Goal: Book appointment/travel/reservation: Book appointment/travel/reservation

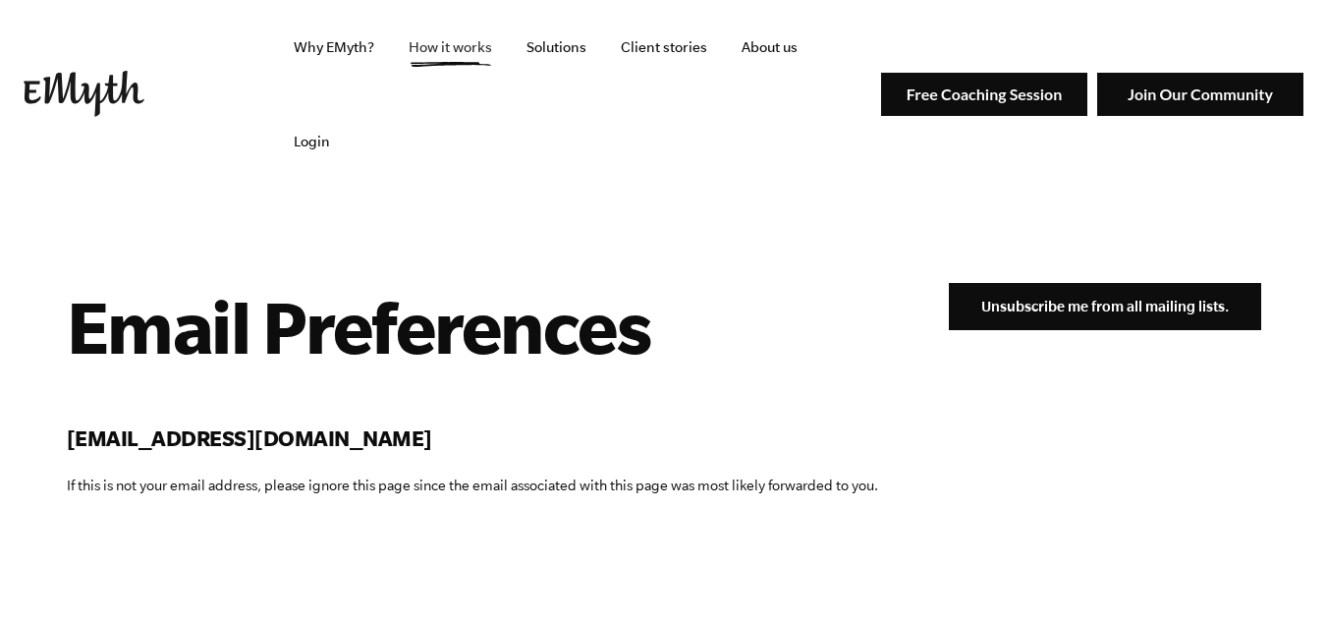
click at [488, 47] on link "How it works" at bounding box center [450, 47] width 115 height 94
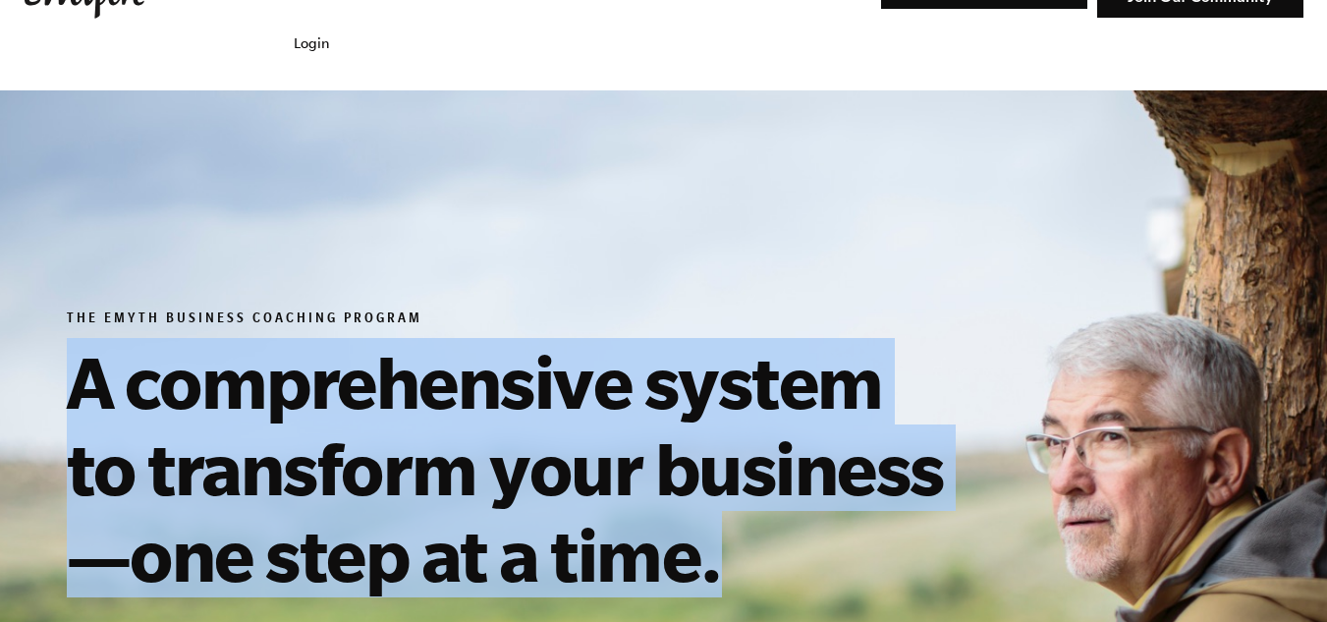
drag, startPoint x: 5, startPoint y: 272, endPoint x: 717, endPoint y: 502, distance: 748.3
click at [717, 502] on h1 "A comprehensive system to transform your business—one step at a time." at bounding box center [515, 467] width 896 height 259
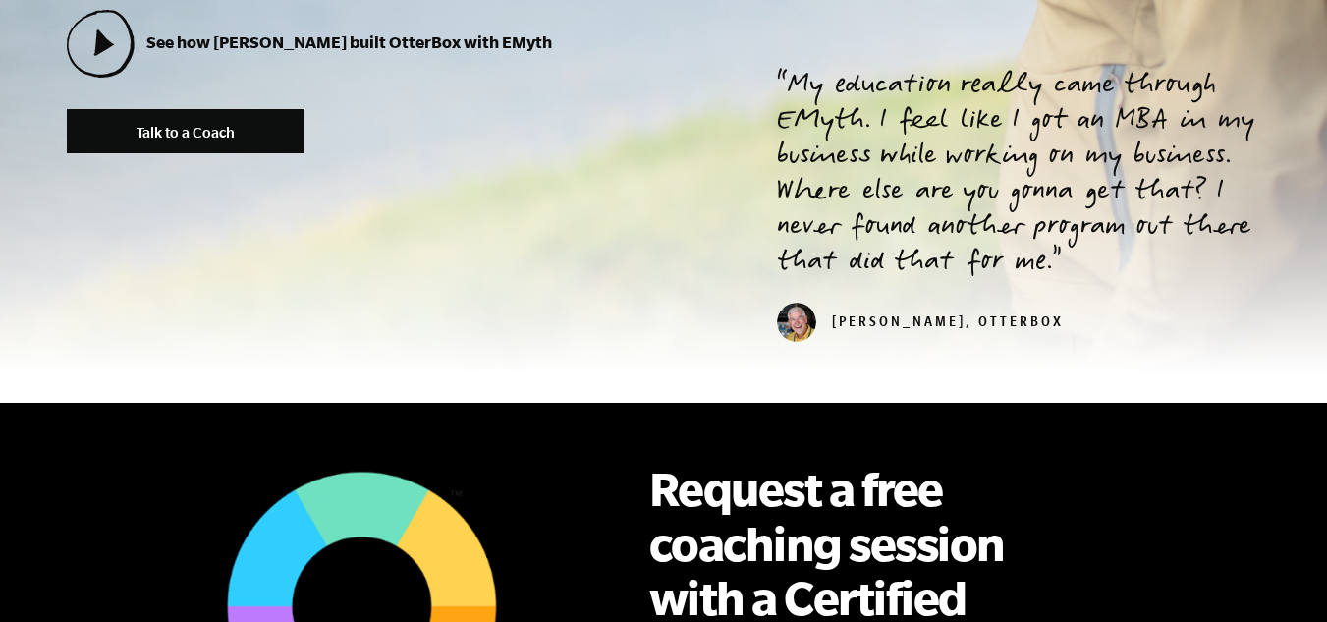
scroll to position [1080, 0]
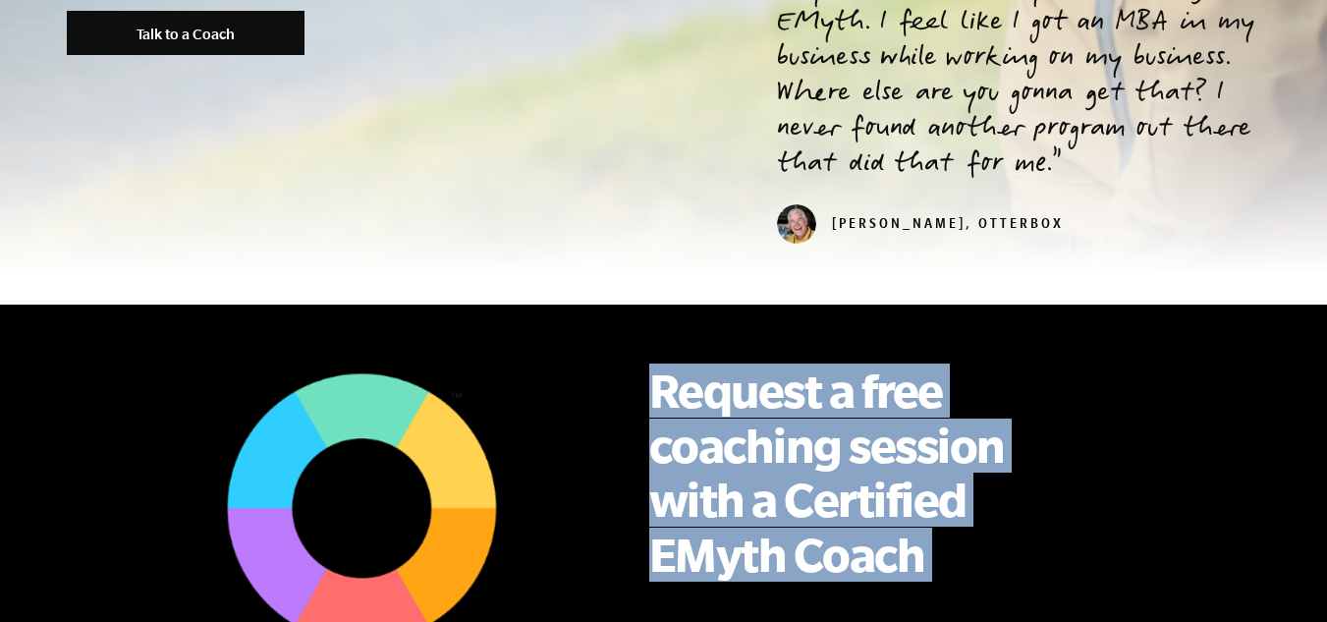
drag, startPoint x: 809, startPoint y: 251, endPoint x: 963, endPoint y: 455, distance: 254.6
click at [963, 455] on div "Request a free coaching session with a Certified EMyth Coach Talk to a Coach" at bounding box center [845, 515] width 511 height 363
click at [964, 456] on div "Request a free coaching session with a Certified EMyth Coach Talk to a Coach" at bounding box center [845, 515] width 511 height 363
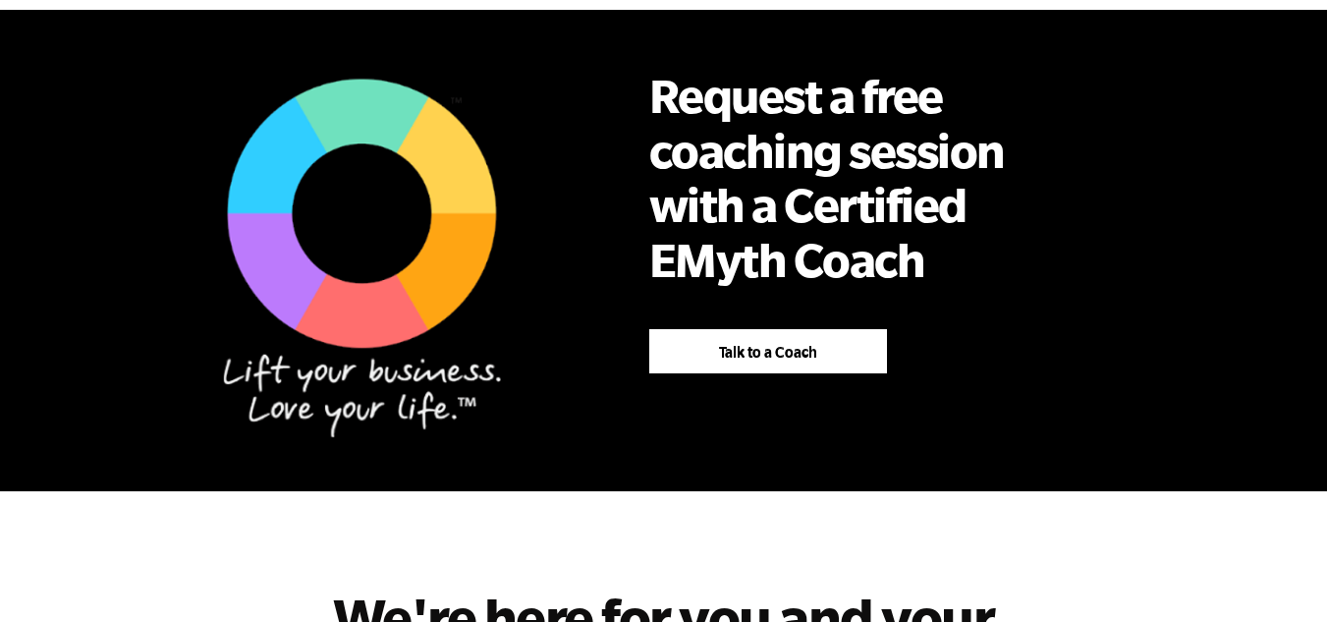
scroll to position [1670, 0]
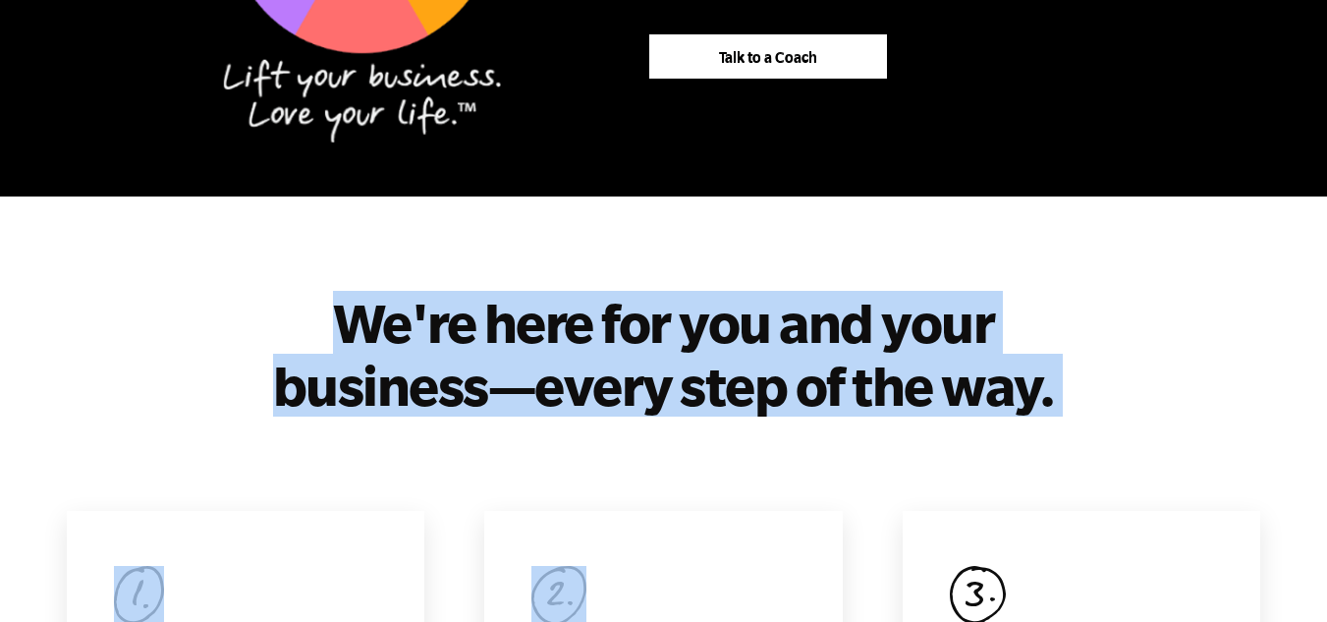
drag, startPoint x: 349, startPoint y: 188, endPoint x: 1025, endPoint y: 314, distance: 688.5
click at [1025, 314] on div "We're here for you and your business—every step of the way. Stage One Getting Y…" at bounding box center [663, 612] width 1241 height 642
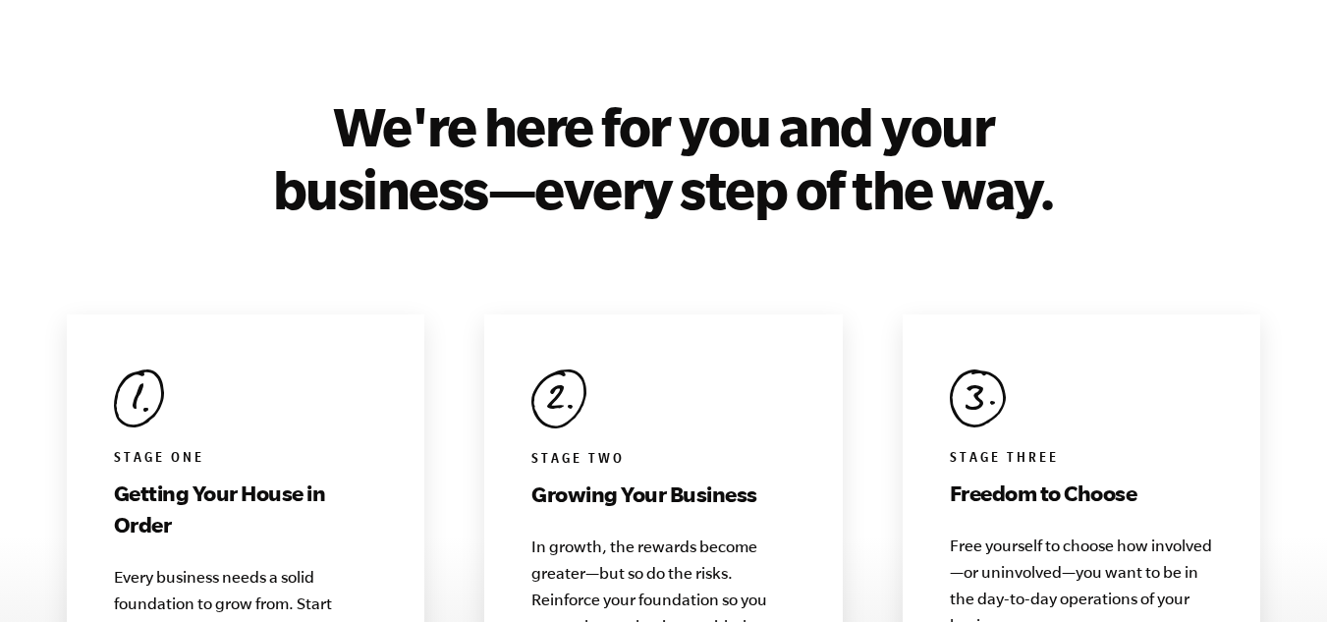
scroll to position [1964, 0]
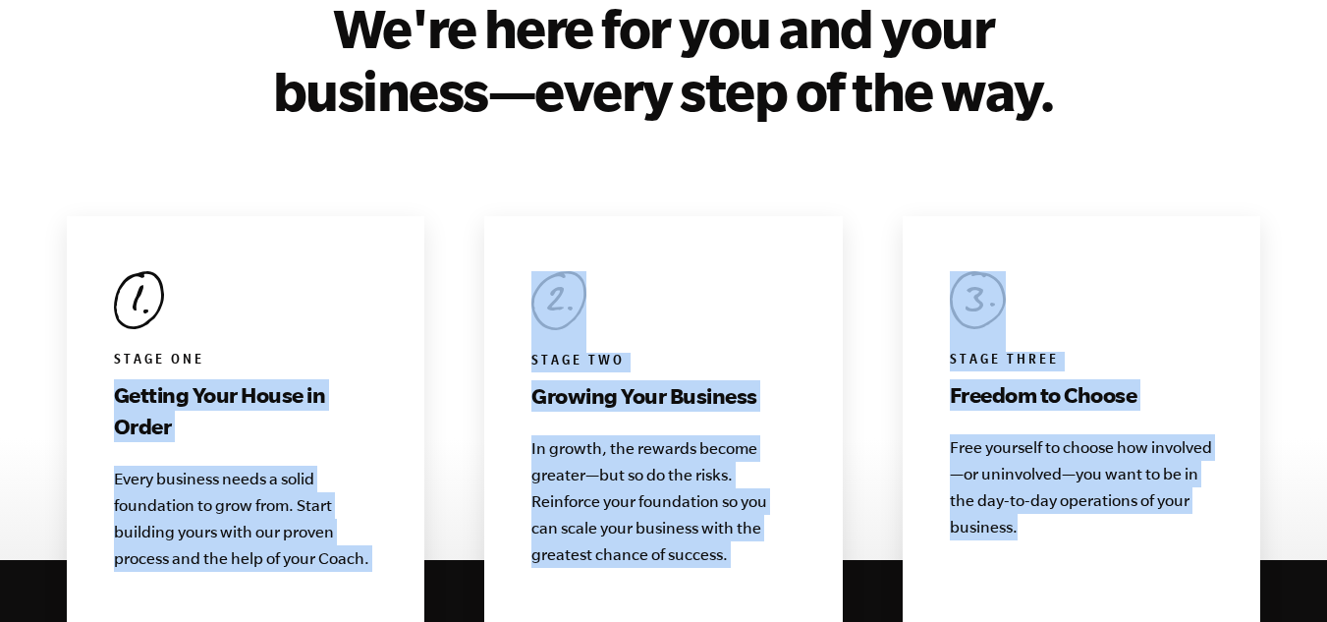
drag, startPoint x: 0, startPoint y: 258, endPoint x: 1275, endPoint y: 477, distance: 1293.6
click at [1275, 477] on section "We're here for you and your business—every step of the way. Stage One Getting Y…" at bounding box center [663, 317] width 1327 height 642
click at [1275, 477] on div "We're here for you and your business—every step of the way. Stage One Getting Y…" at bounding box center [663, 317] width 1241 height 642
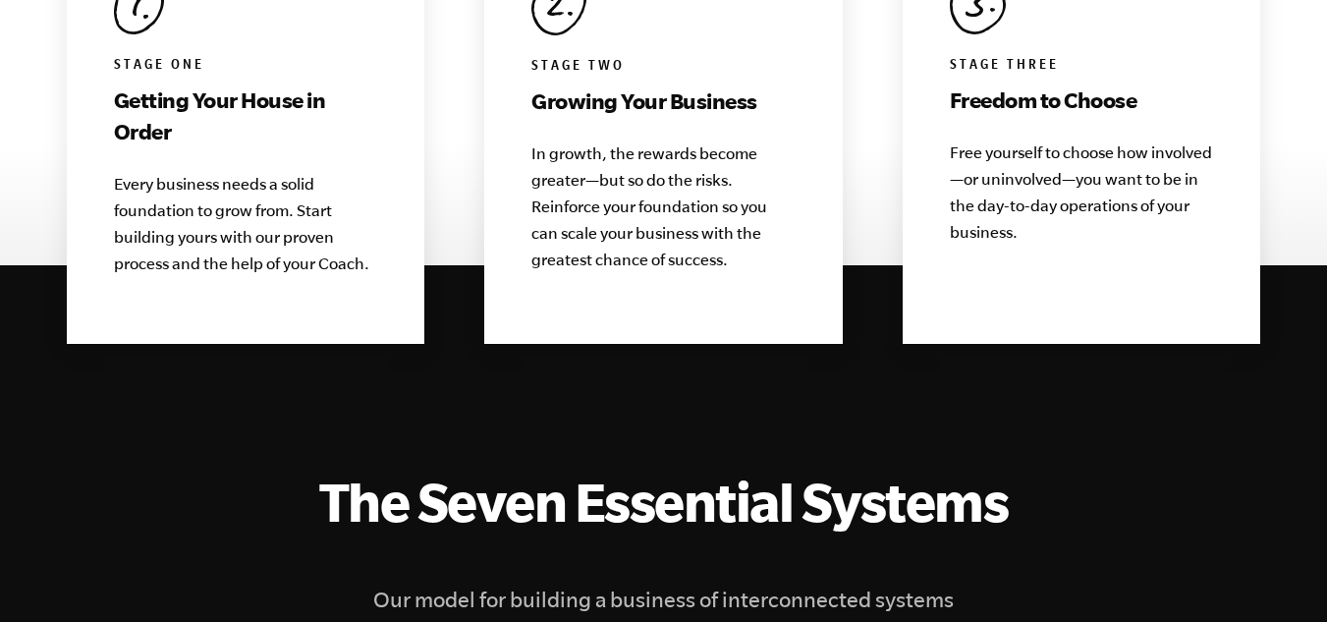
scroll to position [2455, 0]
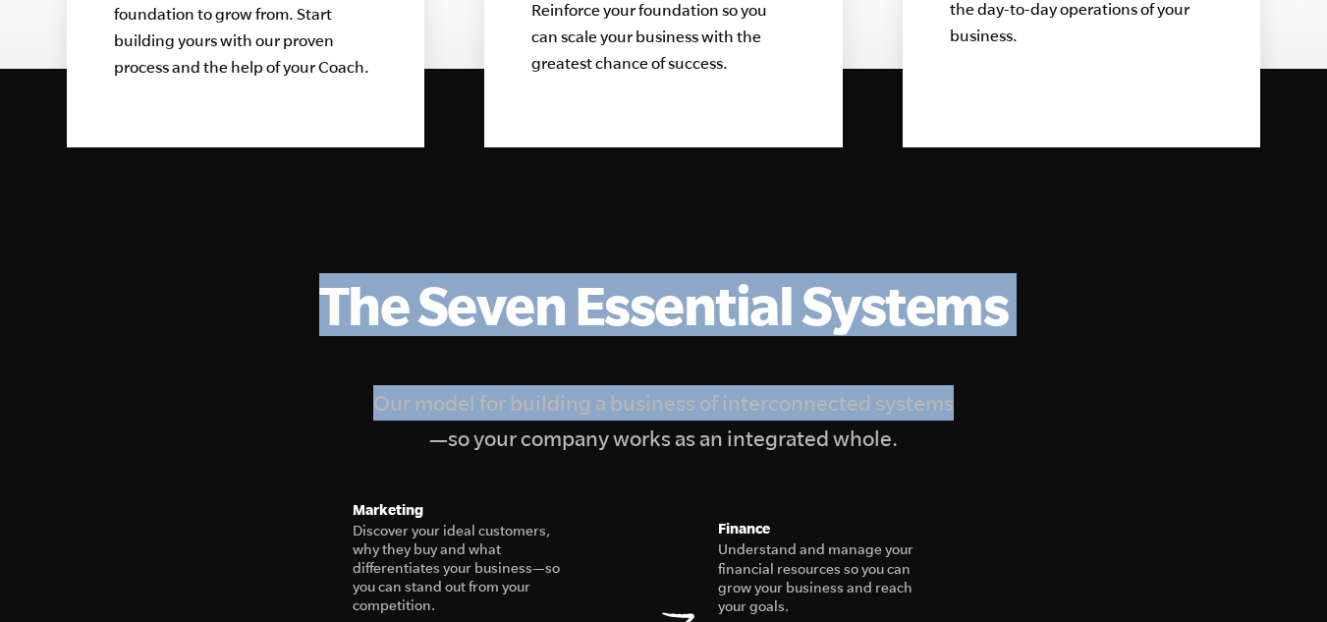
drag, startPoint x: 237, startPoint y: 173, endPoint x: 1047, endPoint y: 270, distance: 816.1
click at [1047, 273] on figcaption "The Seven Essential Systems Our model for building a business of interconnected…" at bounding box center [664, 364] width 1194 height 183
click at [1048, 273] on figcaption "The Seven Essential Systems Our model for building a business of interconnected…" at bounding box center [664, 364] width 1194 height 183
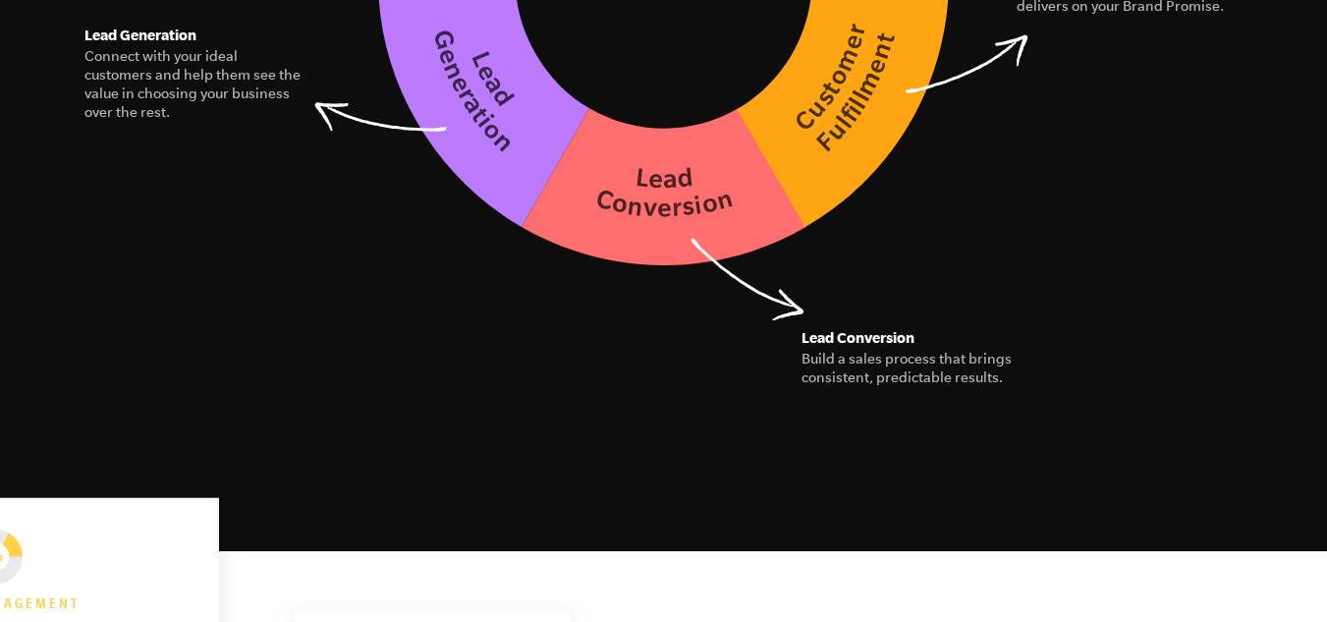
scroll to position [3732, 0]
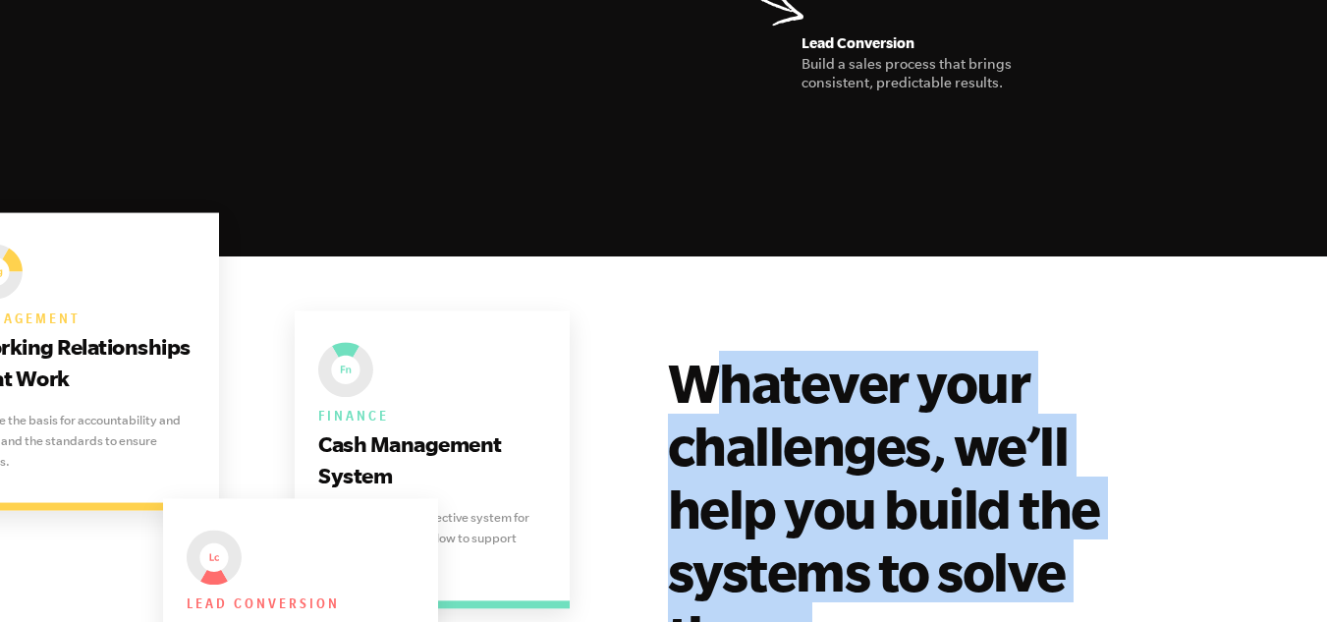
drag, startPoint x: 708, startPoint y: 211, endPoint x: 929, endPoint y: 493, distance: 358.2
click at [929, 493] on h2 "Whatever your challenges, we’ll help you build the systems to solve them." at bounding box center [915, 508] width 495 height 314
drag, startPoint x: 904, startPoint y: 528, endPoint x: 667, endPoint y: 226, distance: 384.1
click at [668, 351] on h2 "Whatever your challenges, we’ll help you build the systems to solve them." at bounding box center [915, 508] width 495 height 314
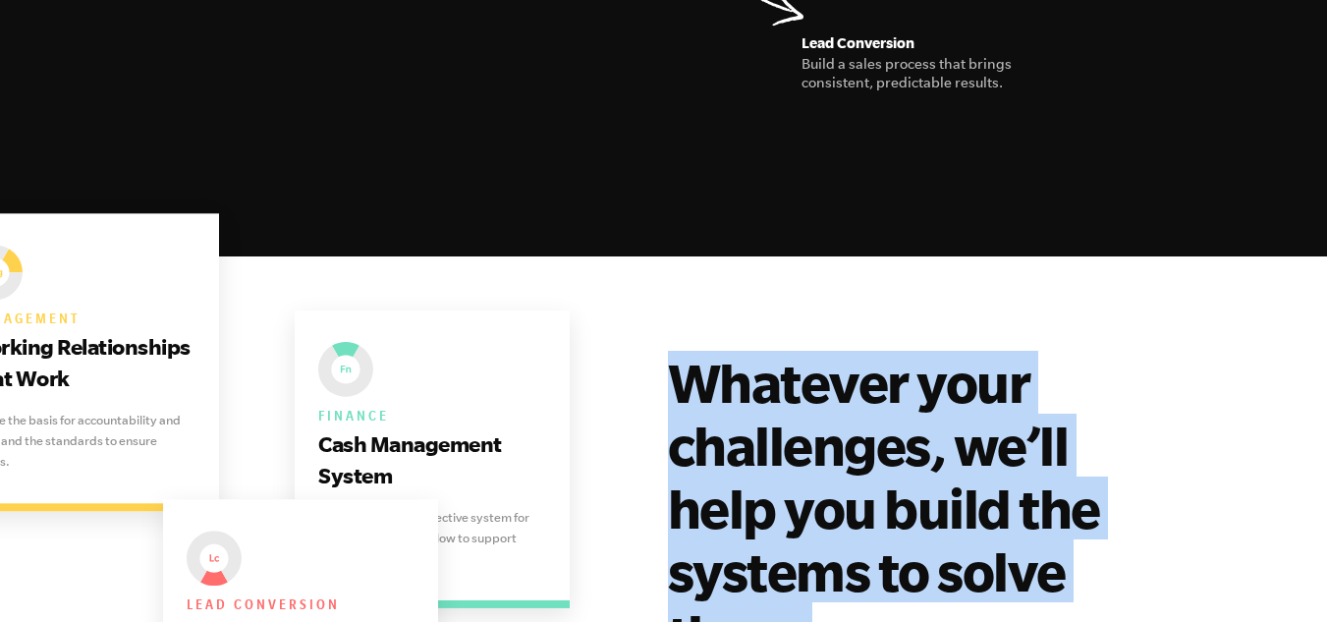
drag, startPoint x: 667, startPoint y: 208, endPoint x: 875, endPoint y: 534, distance: 386.9
click at [876, 534] on h2 "Whatever your challenges, we’ll help you build the systems to solve them." at bounding box center [915, 508] width 495 height 314
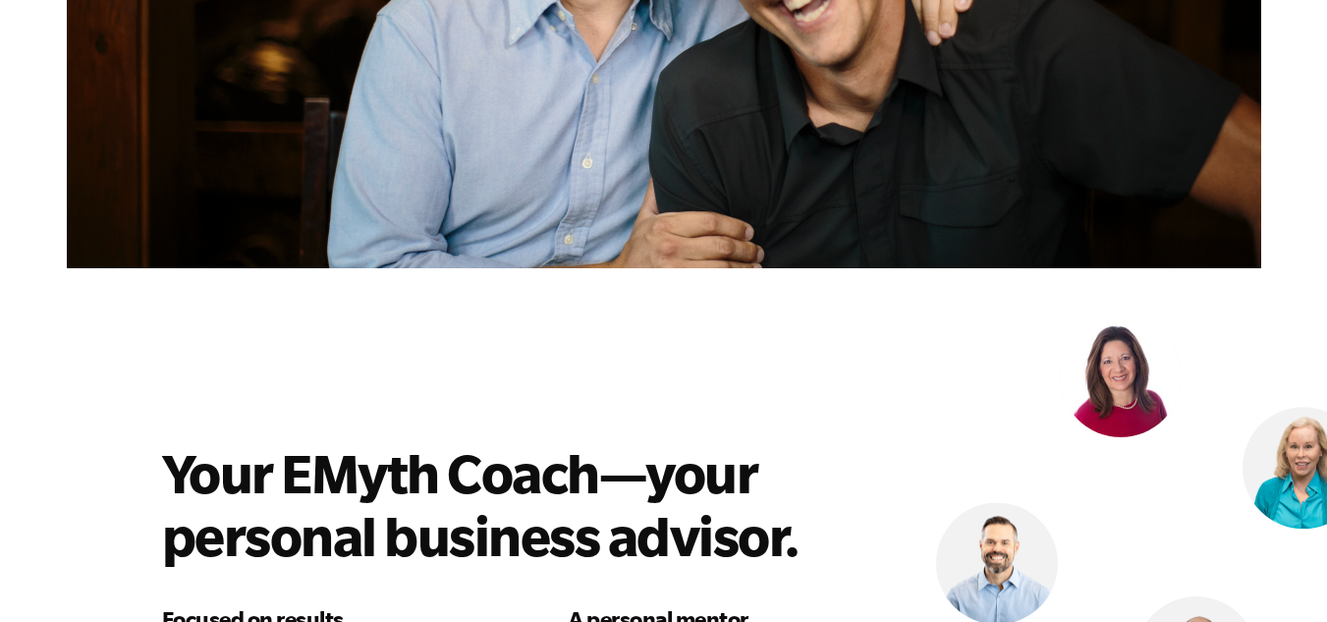
scroll to position [5304, 0]
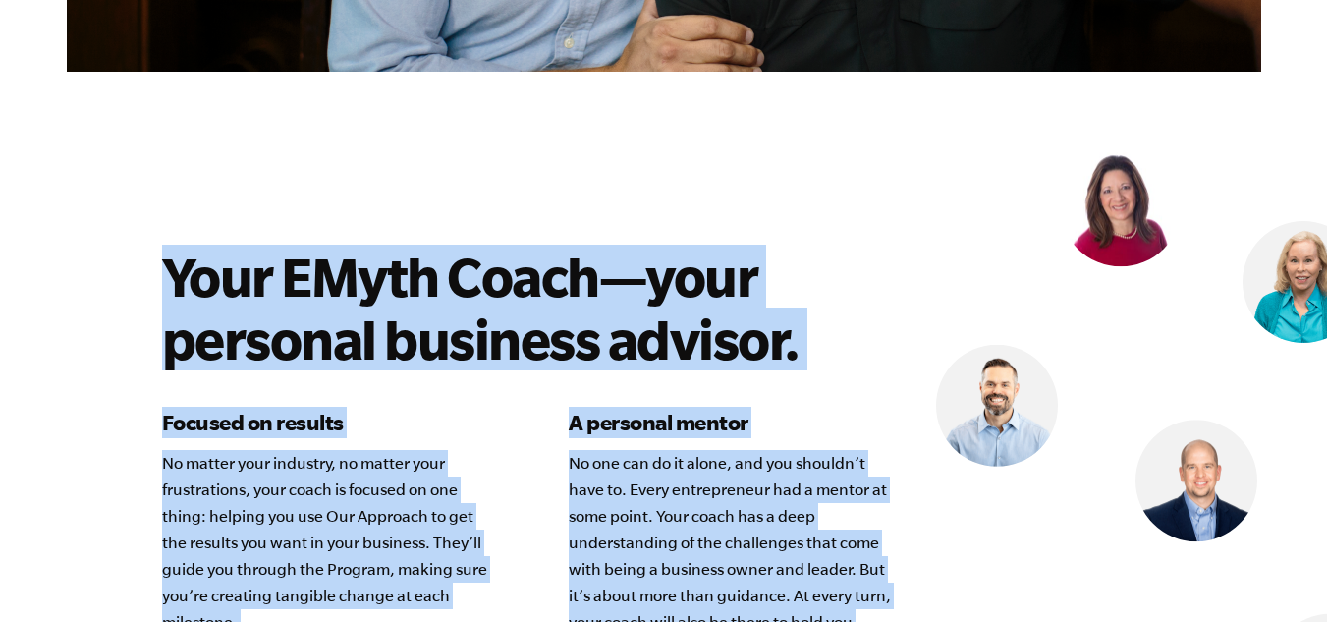
drag, startPoint x: 29, startPoint y: 66, endPoint x: 871, endPoint y: 526, distance: 959.5
click at [871, 526] on section "Your EMyth Coach—your personal business advisor. Focused on results No matter y…" at bounding box center [663, 373] width 1327 height 1778
click at [871, 526] on p "No one can do it alone, and you shouldn’t have to. Every entrepreneur had a men…" at bounding box center [735, 569] width 333 height 239
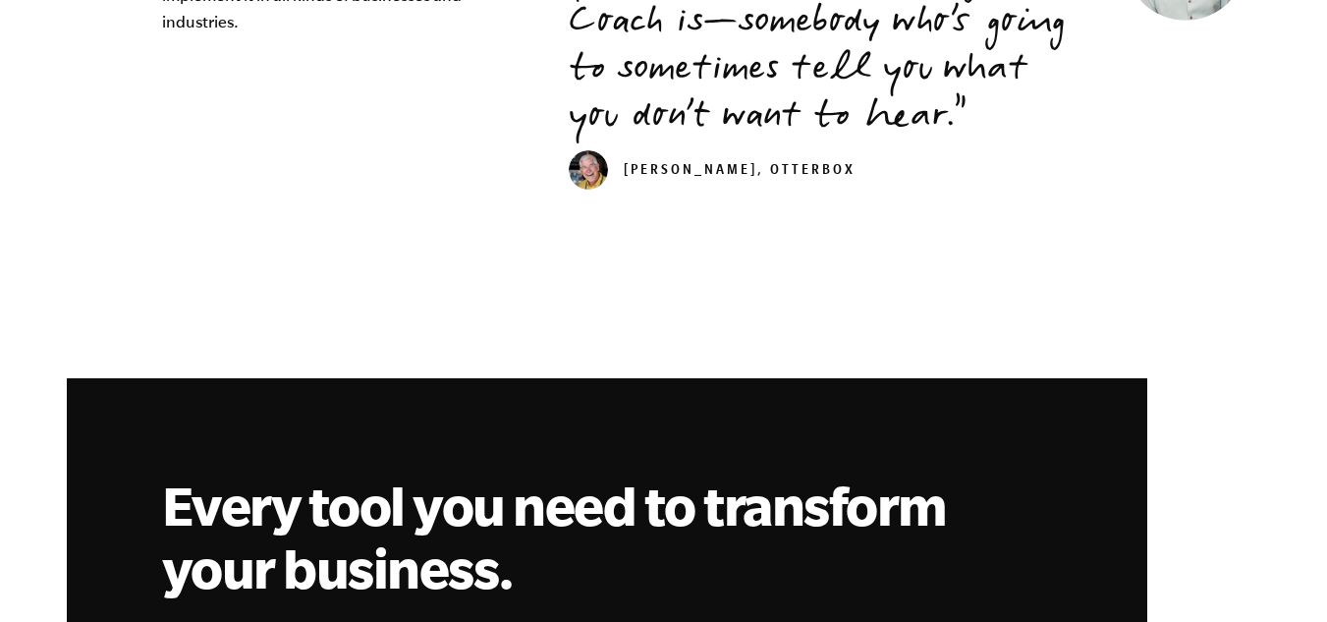
scroll to position [6384, 0]
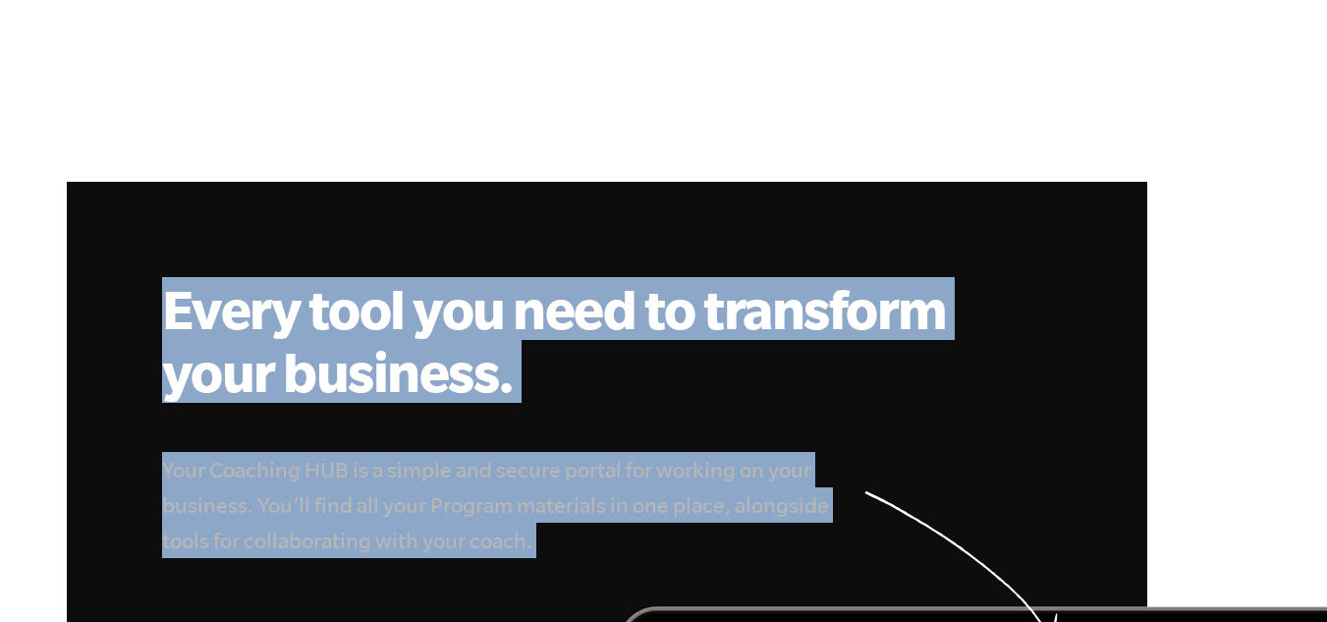
drag, startPoint x: 172, startPoint y: 137, endPoint x: 598, endPoint y: 407, distance: 504.6
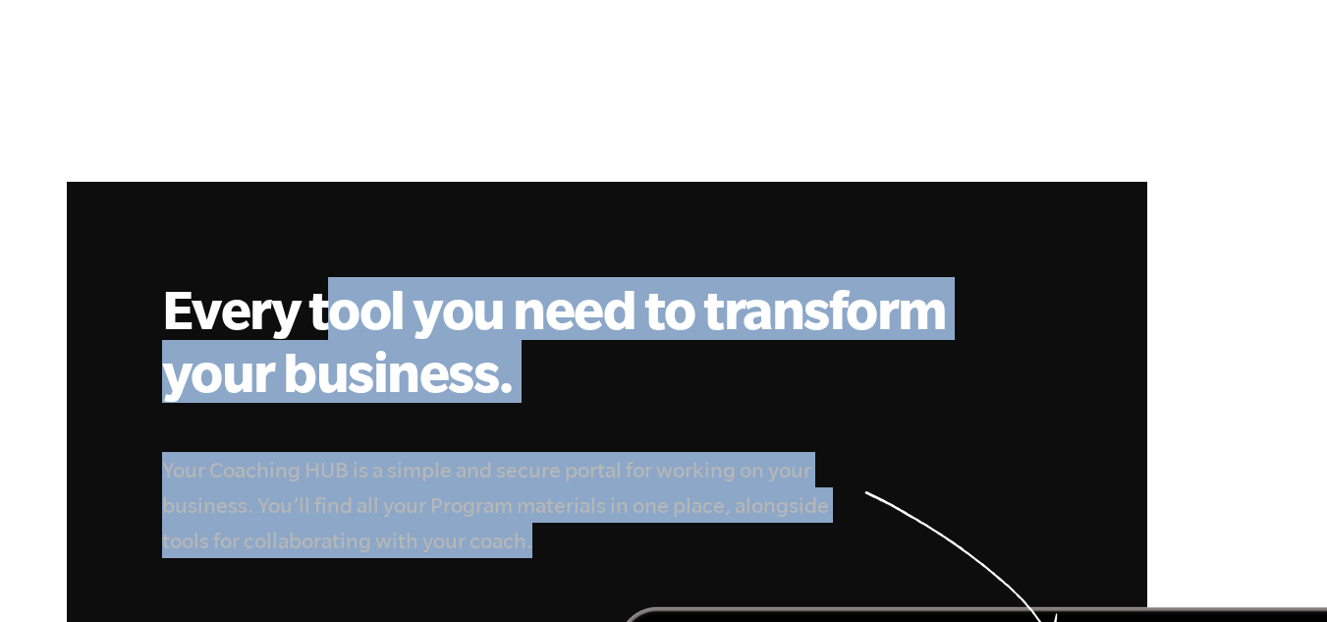
drag, startPoint x: 616, startPoint y: 383, endPoint x: 341, endPoint y: 178, distance: 343.2
click at [341, 277] on h2 "Every tool you need to transform your business." at bounding box center [555, 340] width 786 height 126
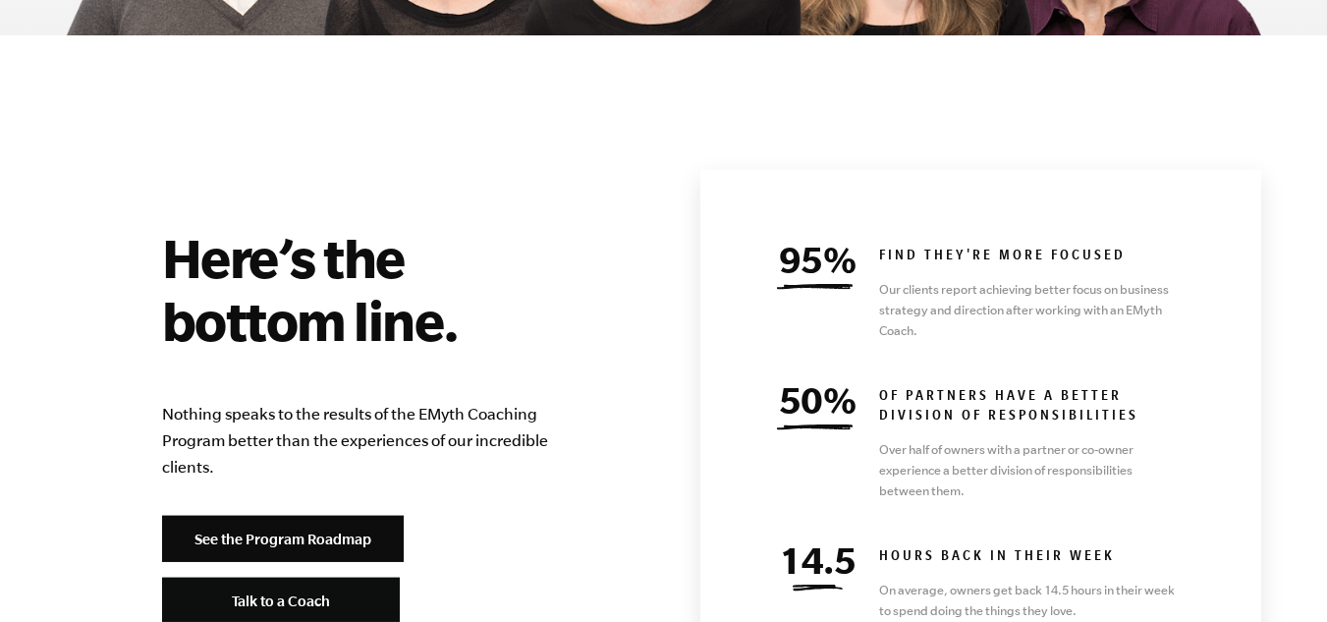
scroll to position [8447, 0]
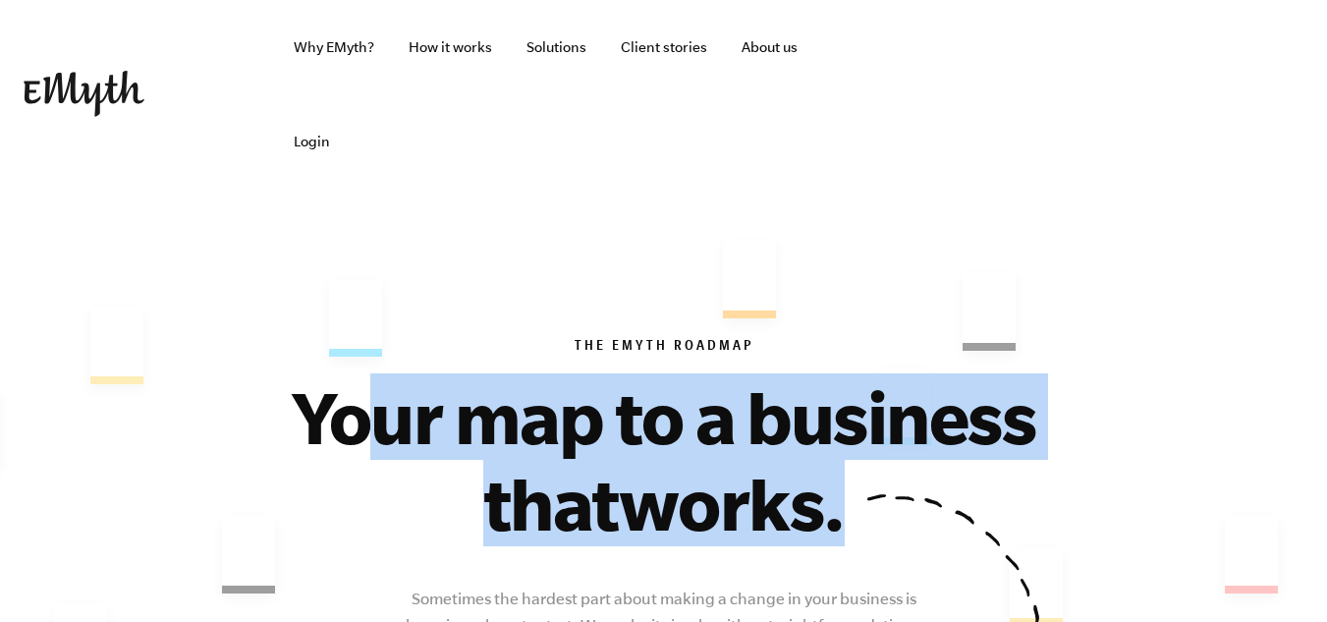
drag, startPoint x: 361, startPoint y: 292, endPoint x: 752, endPoint y: 467, distance: 428.2
click at [752, 467] on h1 "Your map to a business that works." at bounding box center [664, 459] width 864 height 173
click at [752, 467] on span "works." at bounding box center [732, 503] width 226 height 83
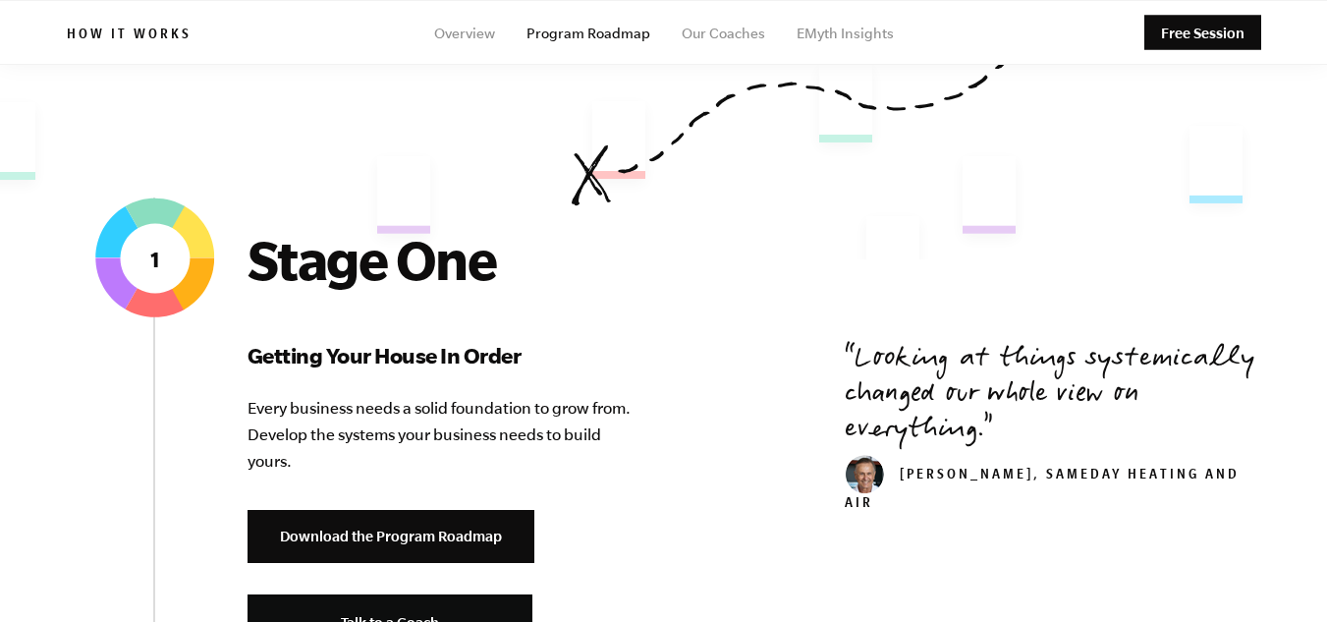
scroll to position [564, 0]
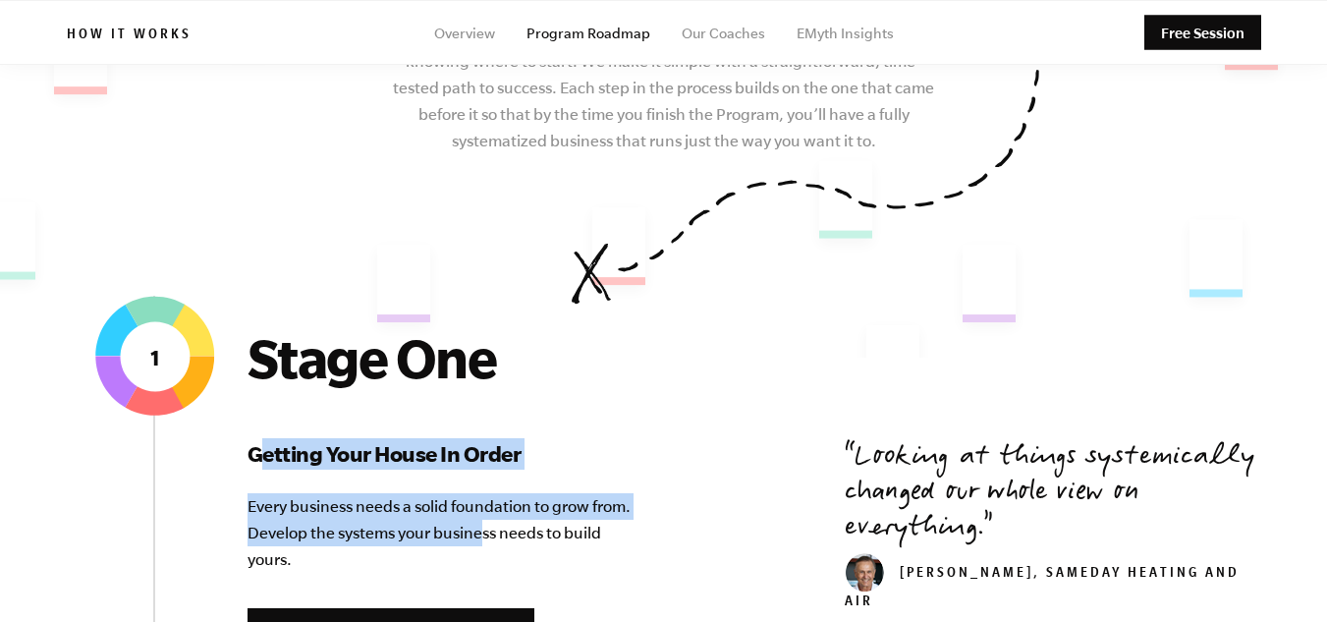
drag, startPoint x: 265, startPoint y: 297, endPoint x: 479, endPoint y: 445, distance: 260.5
click at [479, 445] on div "Stage One Getting Your House In Order Every business needs a solid foundation t…" at bounding box center [444, 552] width 393 height 453
click at [479, 493] on p "Every business needs a solid foundation to grow from. Develop the systems your …" at bounding box center [444, 533] width 393 height 80
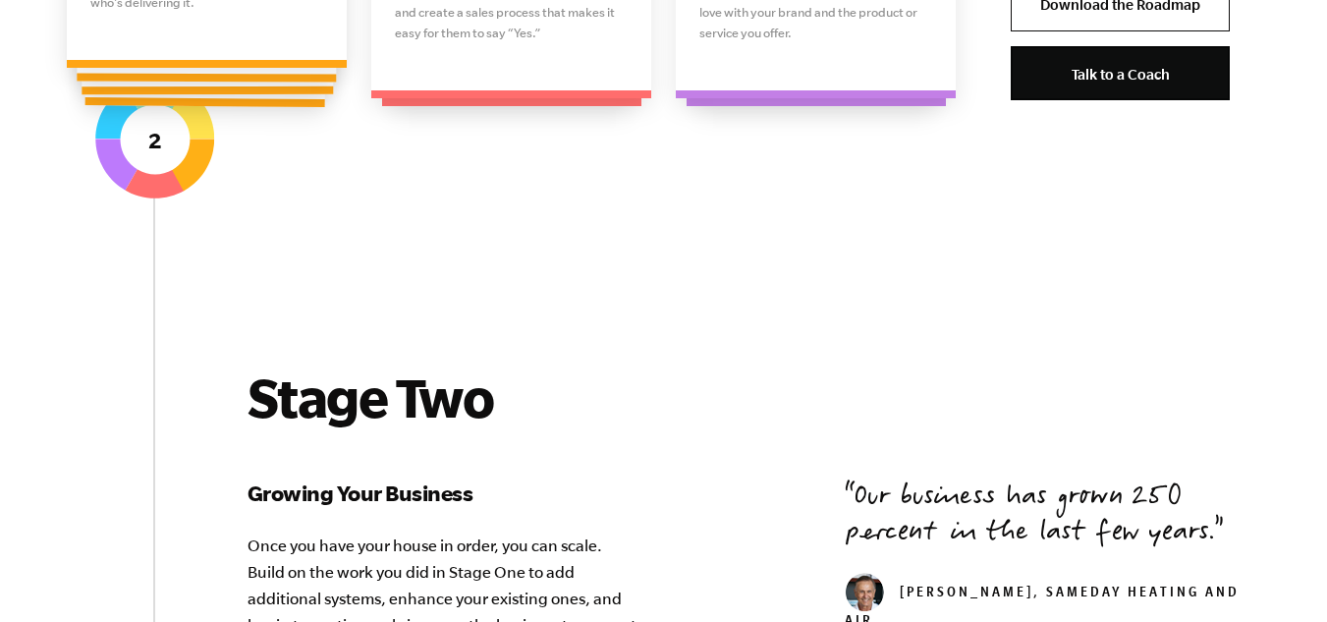
scroll to position [2233, 0]
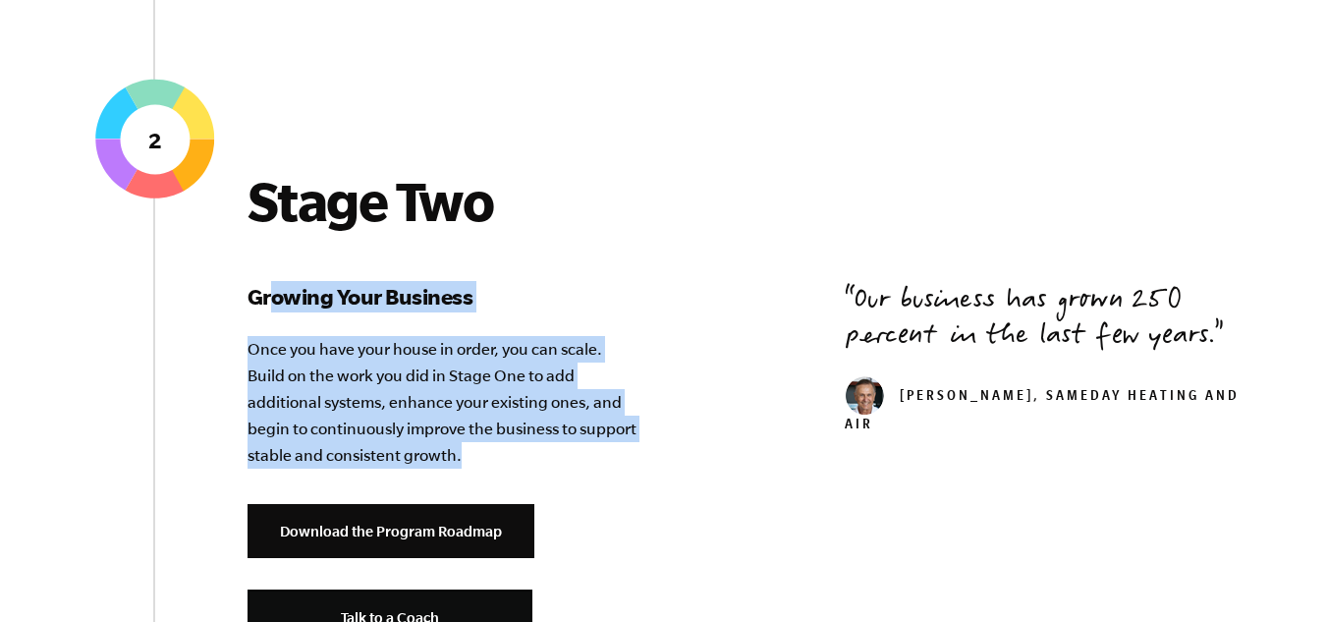
drag, startPoint x: 274, startPoint y: 189, endPoint x: 528, endPoint y: 383, distance: 320.2
click at [528, 383] on div "Stage Two Growing Your Business Once you have your house in order, you can scal…" at bounding box center [444, 422] width 393 height 506
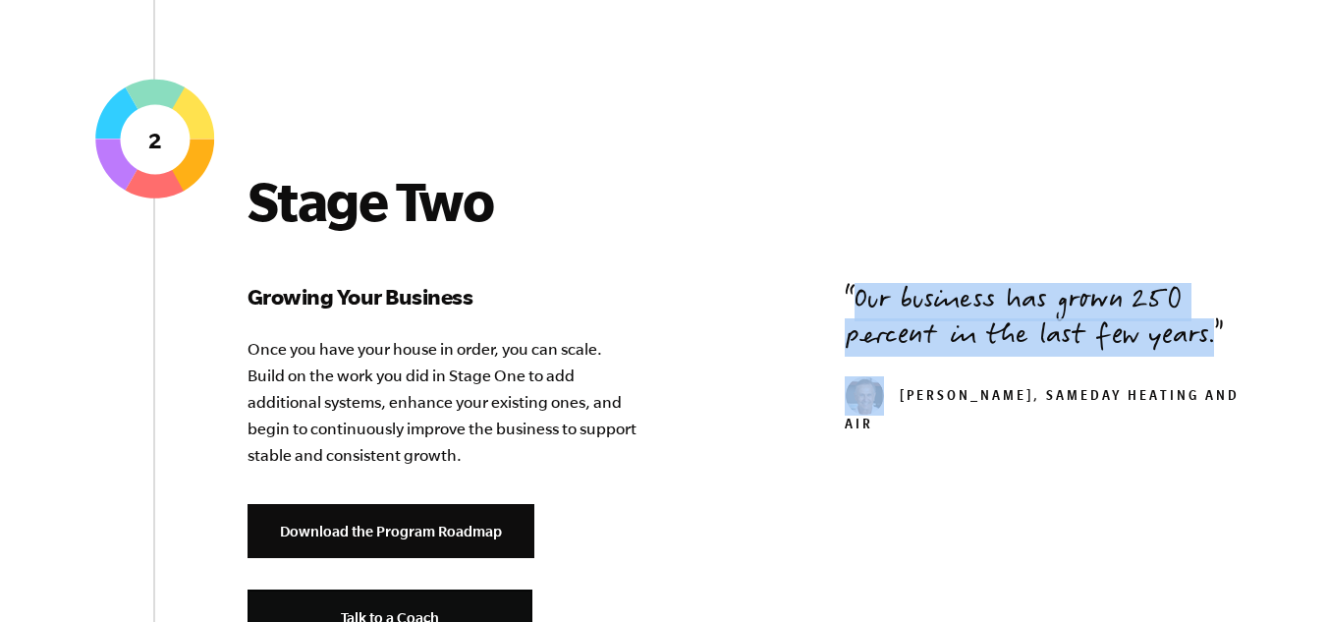
drag, startPoint x: 783, startPoint y: 190, endPoint x: 807, endPoint y: 465, distance: 276.1
click at [807, 465] on div "Stage Two Growing Your Business Once you have your house in order, you can scal…" at bounding box center [664, 453] width 1194 height 569
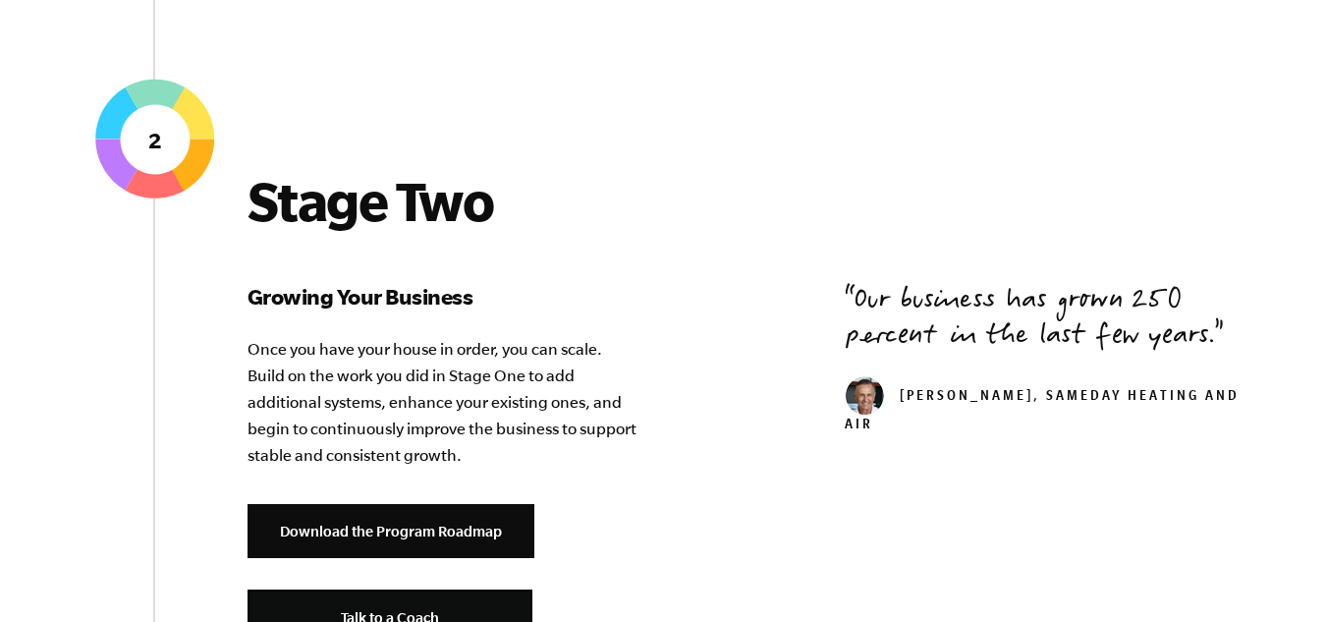
click at [715, 441] on div "Stage Two Growing Your Business Once you have your house in order, you can scal…" at bounding box center [664, 453] width 1194 height 569
click at [379, 336] on p "Once you have your house in order, you can scale. Build on the work you did in …" at bounding box center [444, 402] width 393 height 133
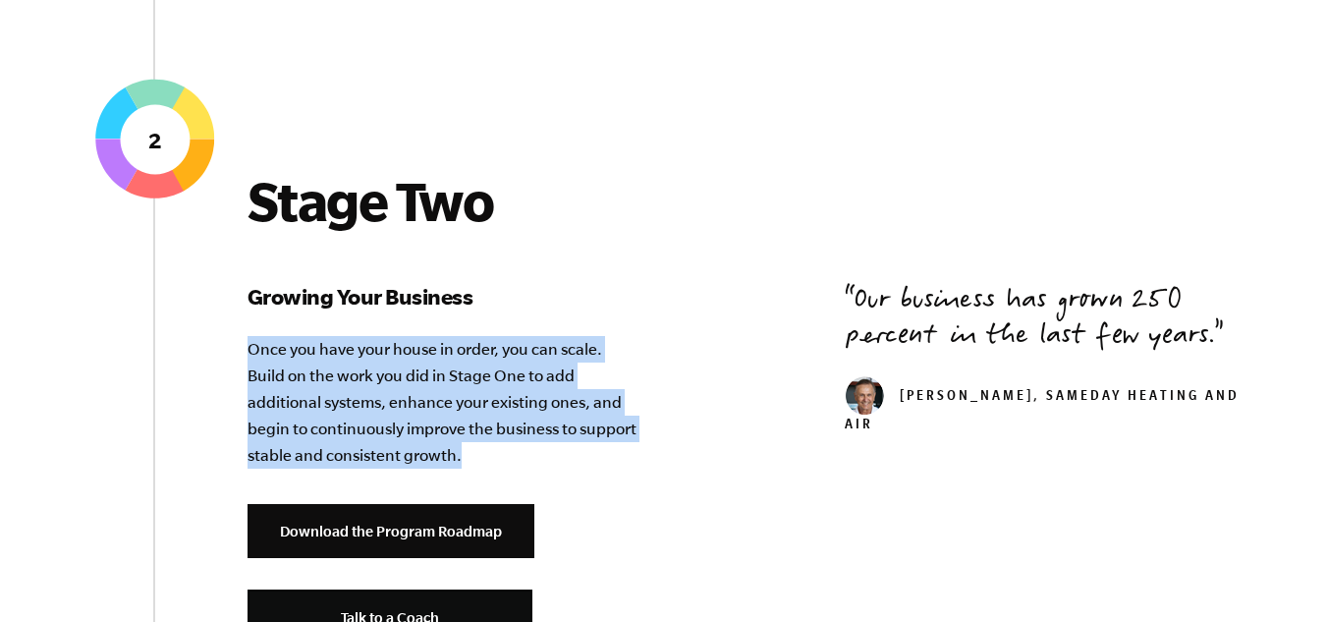
click at [379, 336] on p "Once you have your house in order, you can scale. Build on the work you did in …" at bounding box center [444, 402] width 393 height 133
click at [331, 336] on p "Once you have your house in order, you can scale. Build on the work you did in …" at bounding box center [444, 402] width 393 height 133
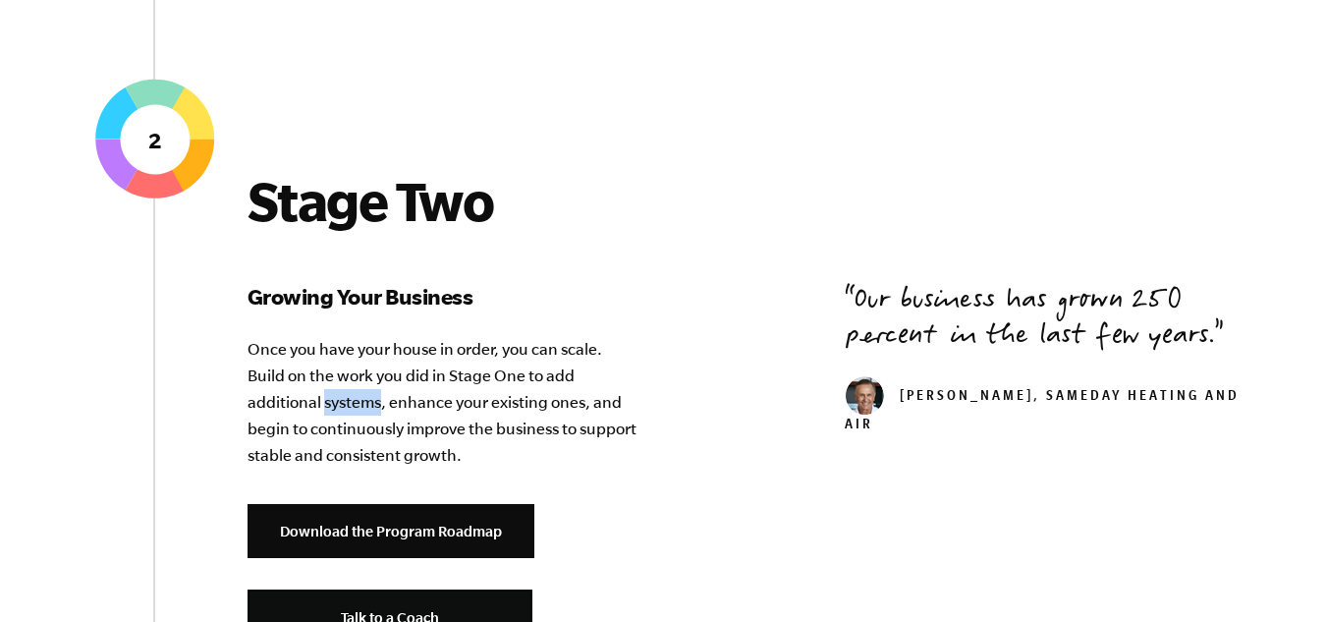
click at [331, 336] on p "Once you have your house in order, you can scale. Build on the work you did in …" at bounding box center [444, 402] width 393 height 133
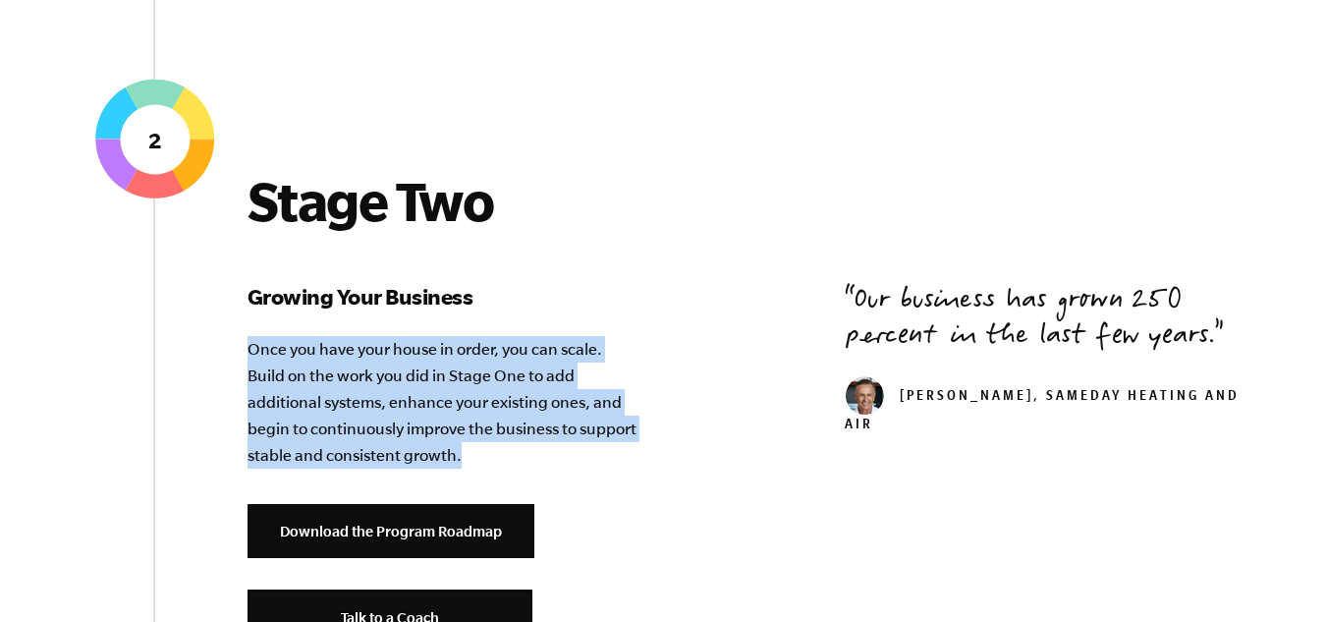
click at [331, 336] on p "Once you have your house in order, you can scale. Build on the work you did in …" at bounding box center [444, 402] width 393 height 133
click at [302, 336] on p "Once you have your house in order, you can scale. Build on the work you did in …" at bounding box center [444, 402] width 393 height 133
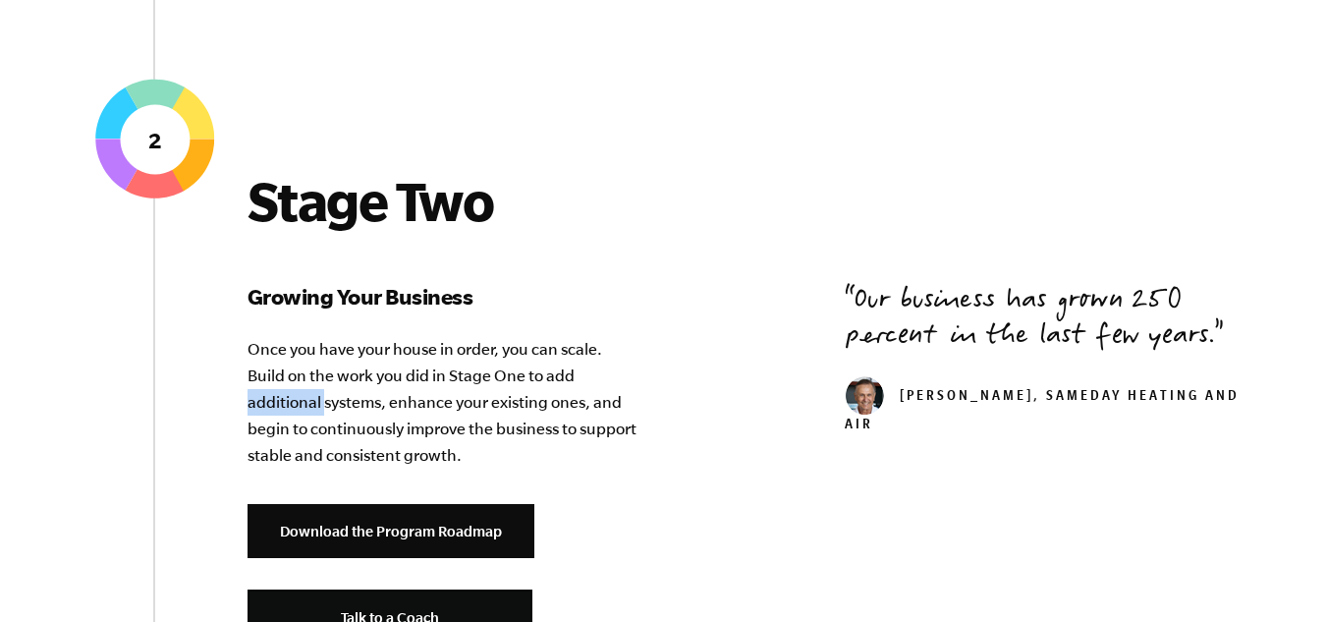
click at [302, 336] on p "Once you have your house in order, you can scale. Build on the work you did in …" at bounding box center [444, 402] width 393 height 133
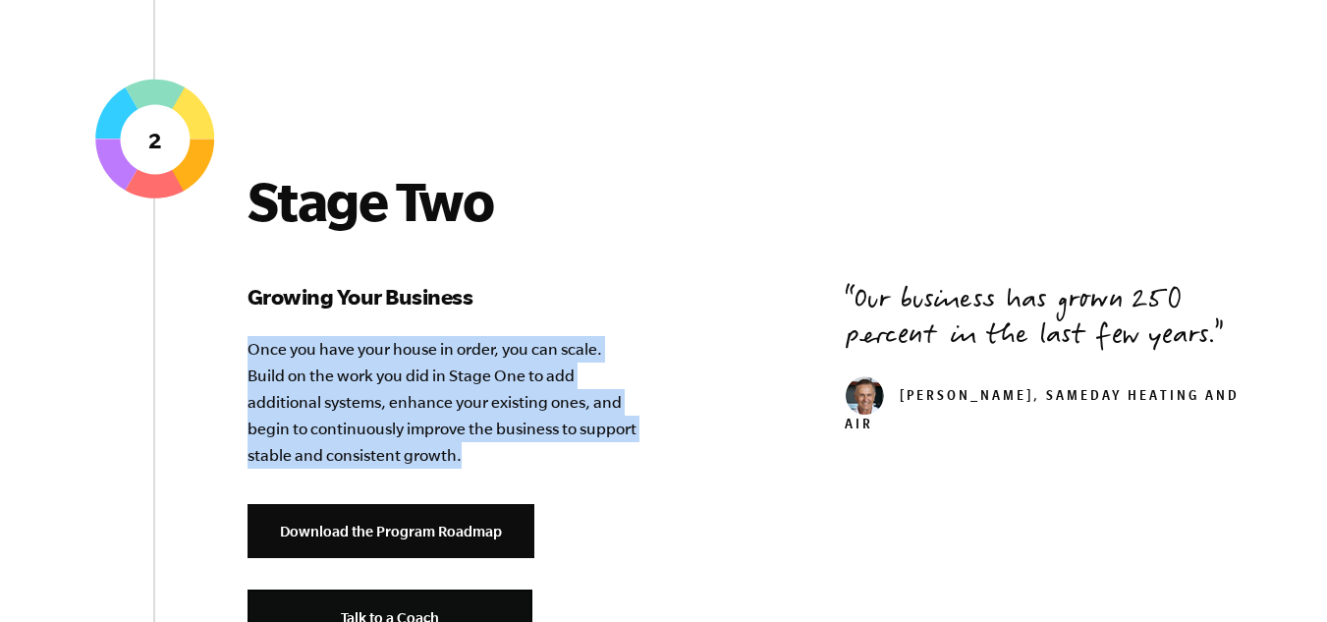
click at [301, 336] on p "Once you have your house in order, you can scale. Build on the work you did in …" at bounding box center [444, 402] width 393 height 133
click at [254, 336] on p "Once you have your house in order, you can scale. Build on the work you did in …" at bounding box center [444, 402] width 393 height 133
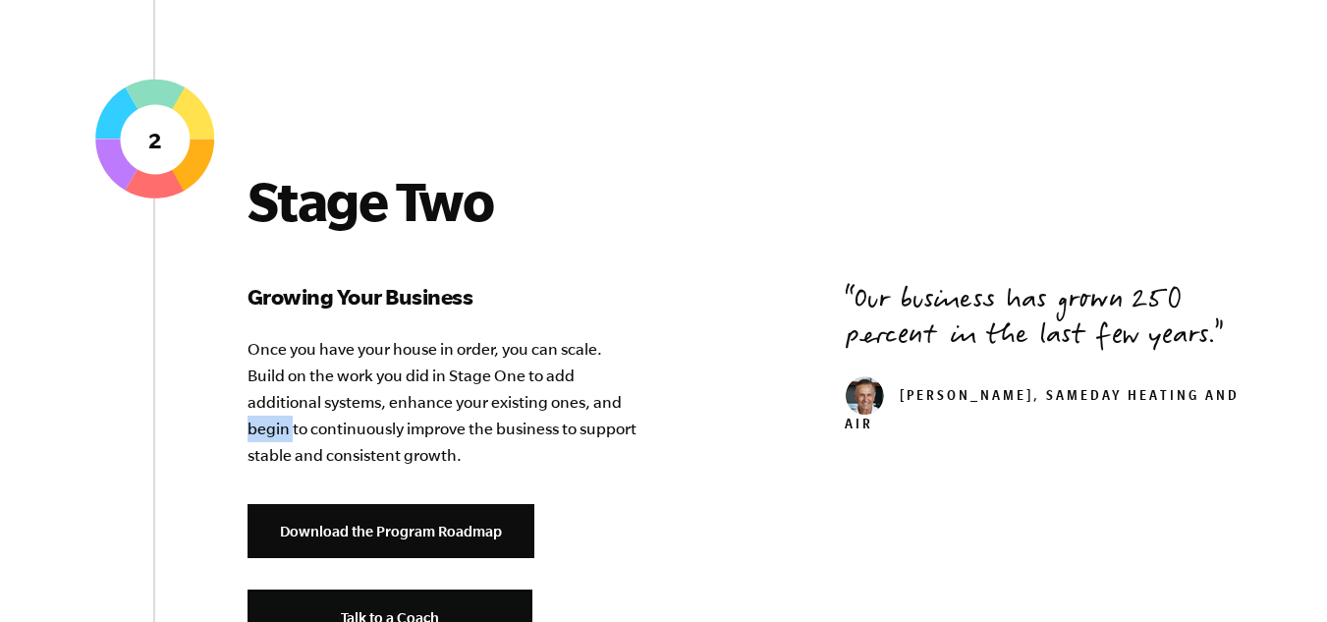
click at [254, 336] on p "Once you have your house in order, you can scale. Build on the work you did in …" at bounding box center [444, 402] width 393 height 133
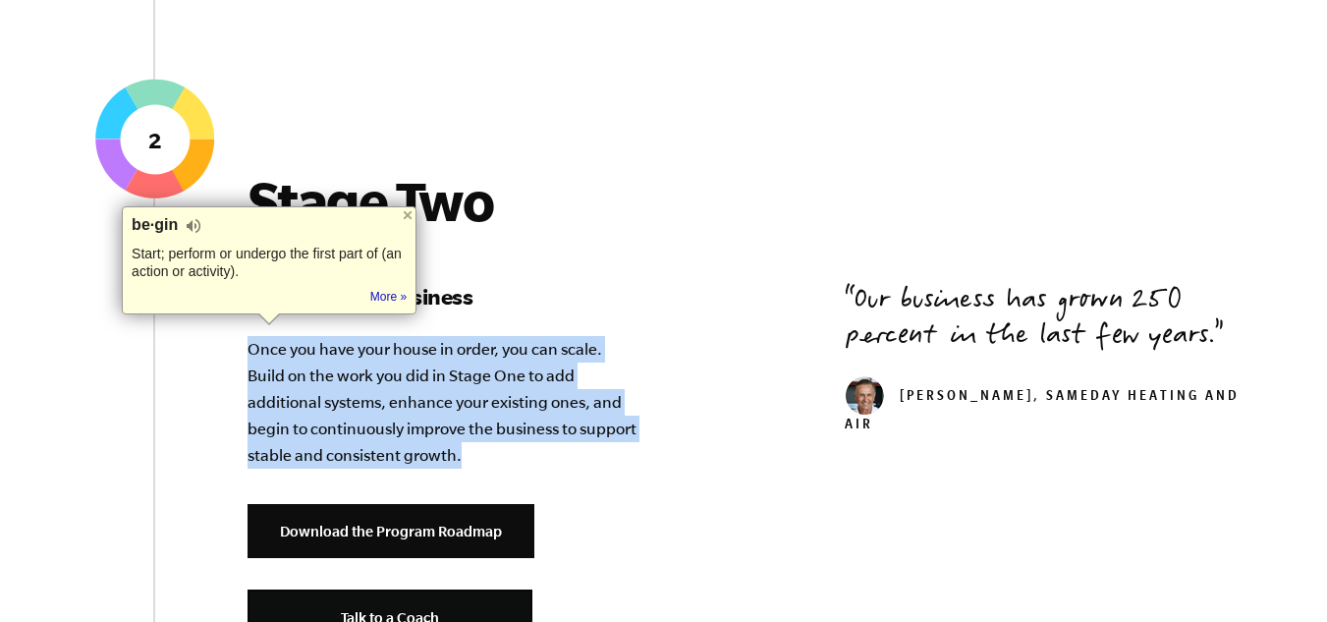
click at [254, 336] on p "Once you have your house in order, you can scale. Build on the work you did in …" at bounding box center [444, 402] width 393 height 133
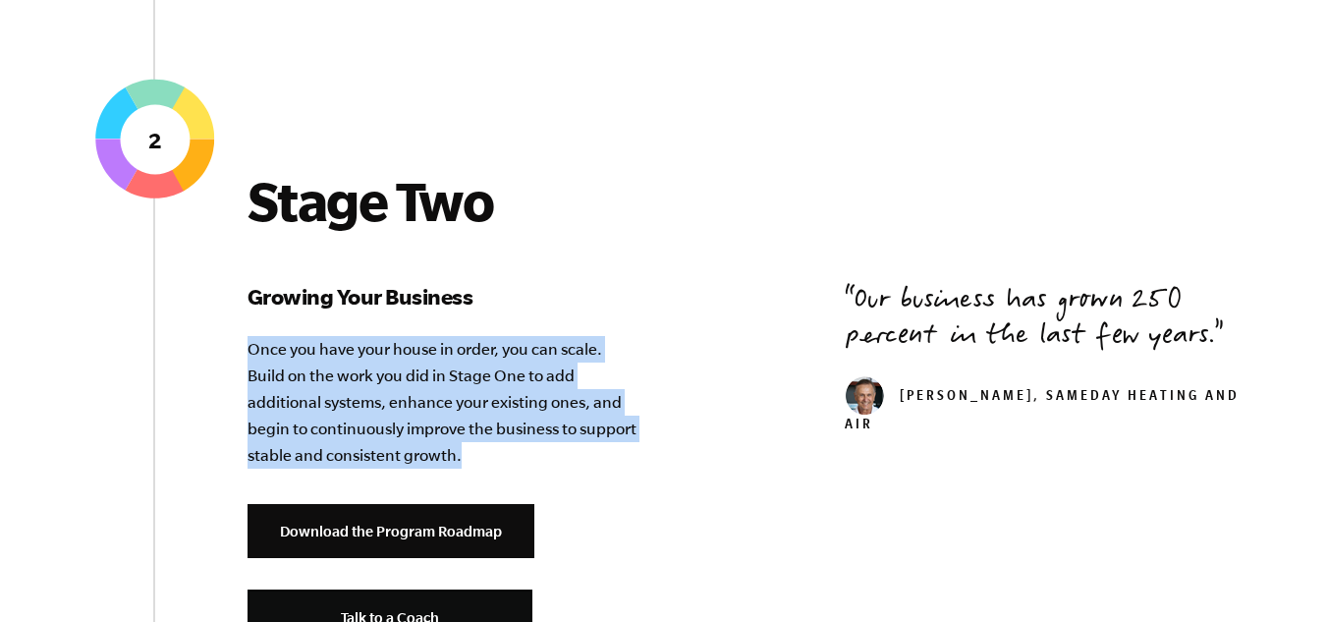
click at [297, 336] on p "Once you have your house in order, you can scale. Build on the work you did in …" at bounding box center [444, 402] width 393 height 133
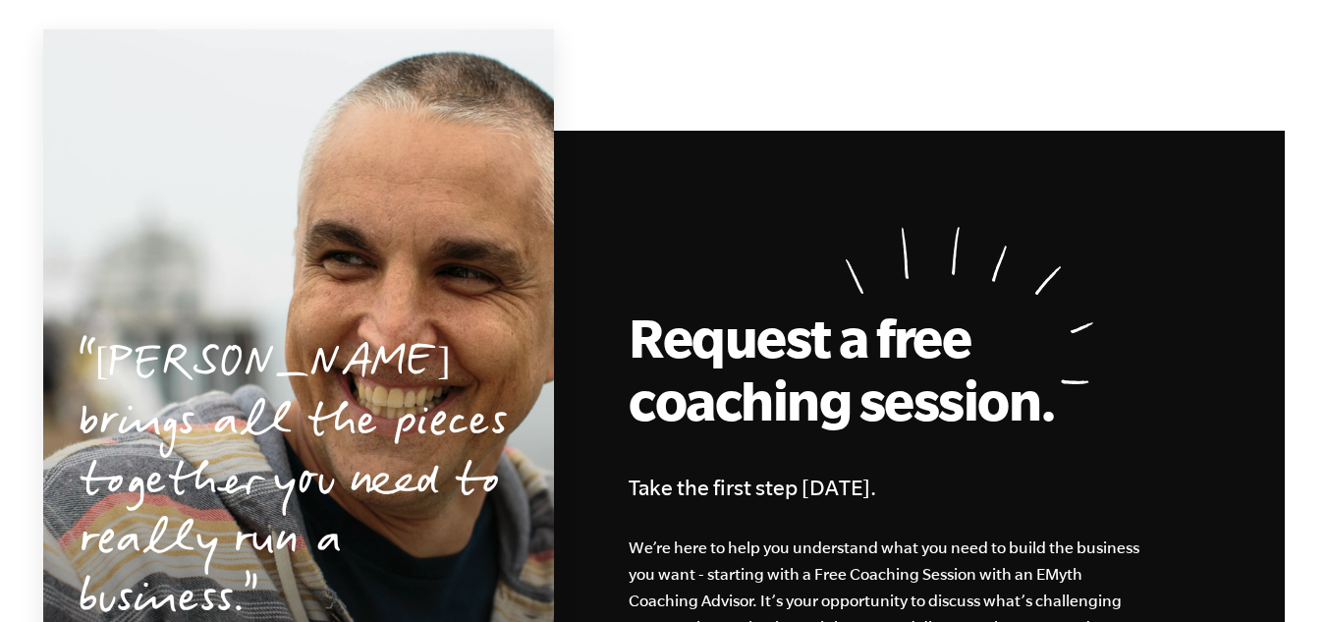
scroll to position [5180, 0]
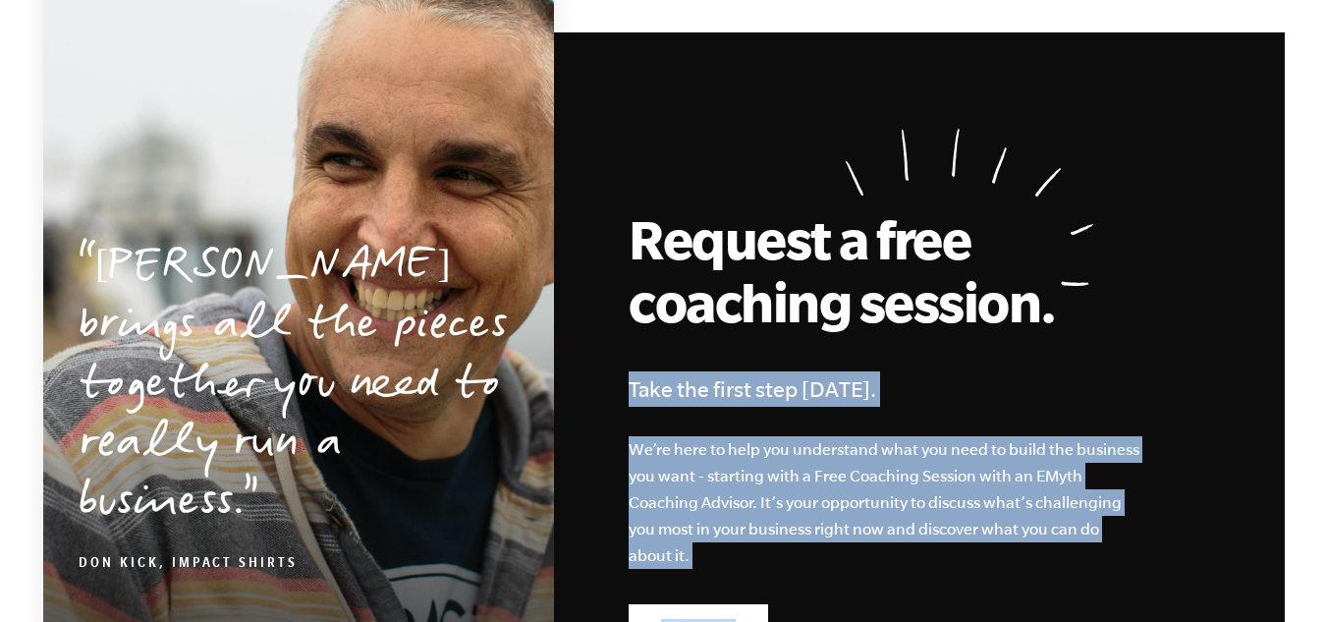
drag, startPoint x: 677, startPoint y: 300, endPoint x: 799, endPoint y: 483, distance: 220.9
click at [799, 483] on div "Request a free coaching session. Take the first step today. We’re here to help …" at bounding box center [738, 394] width 1092 height 724
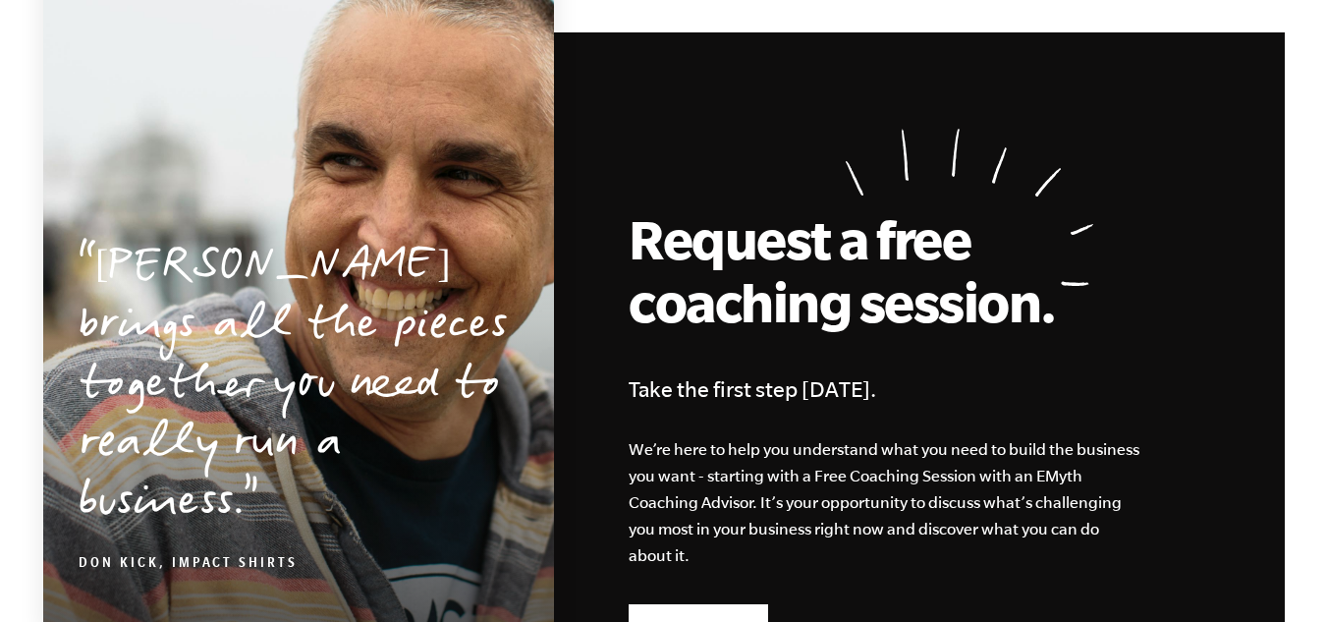
click at [799, 483] on div "Request a free coaching session. Take the first step today. We’re here to help …" at bounding box center [738, 394] width 1092 height 724
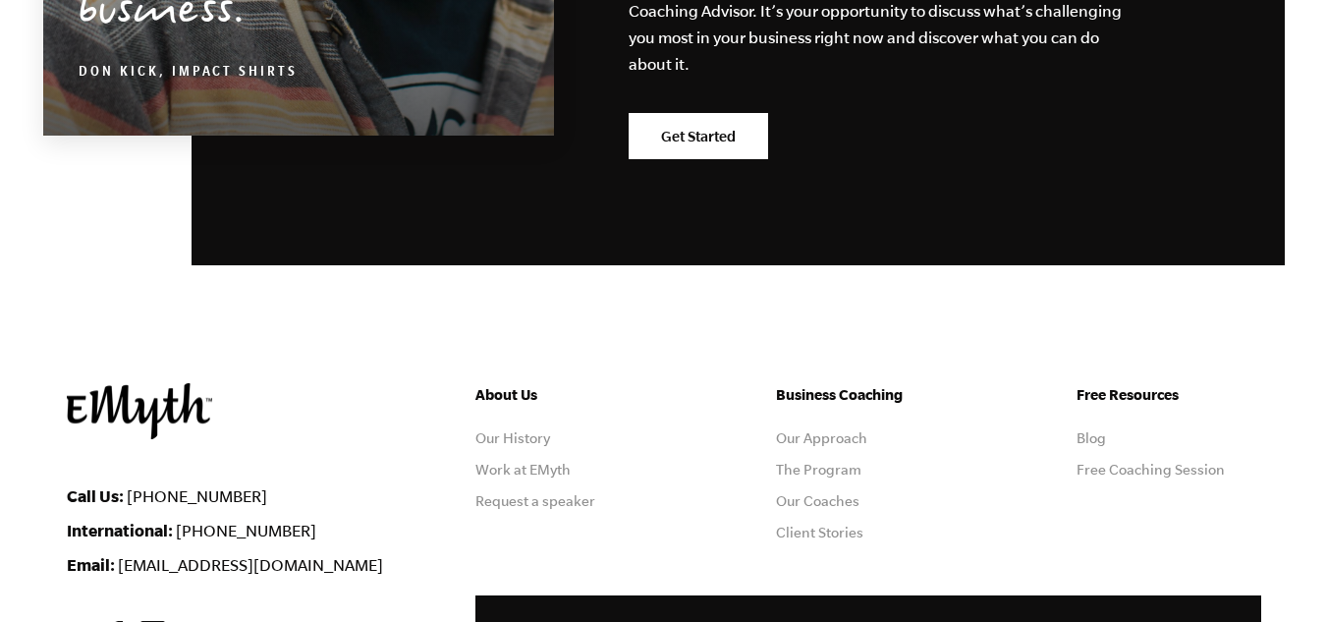
scroll to position [5769, 0]
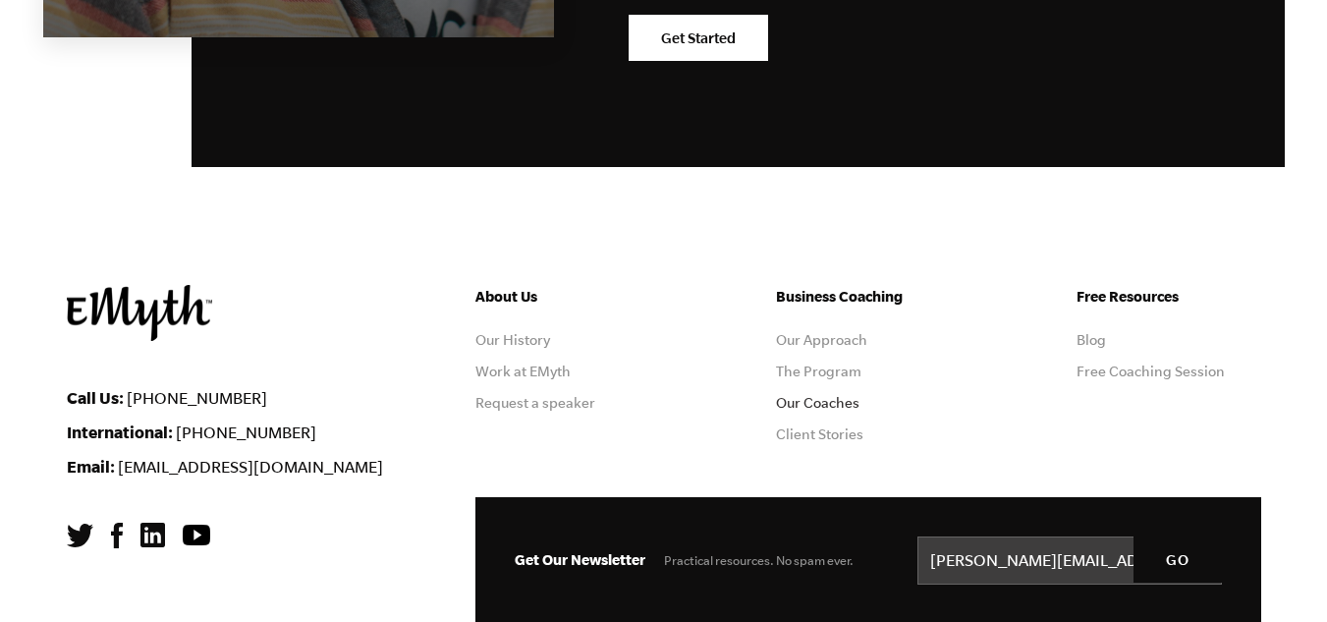
click at [829, 395] on link "Our Coaches" at bounding box center [817, 403] width 83 height 16
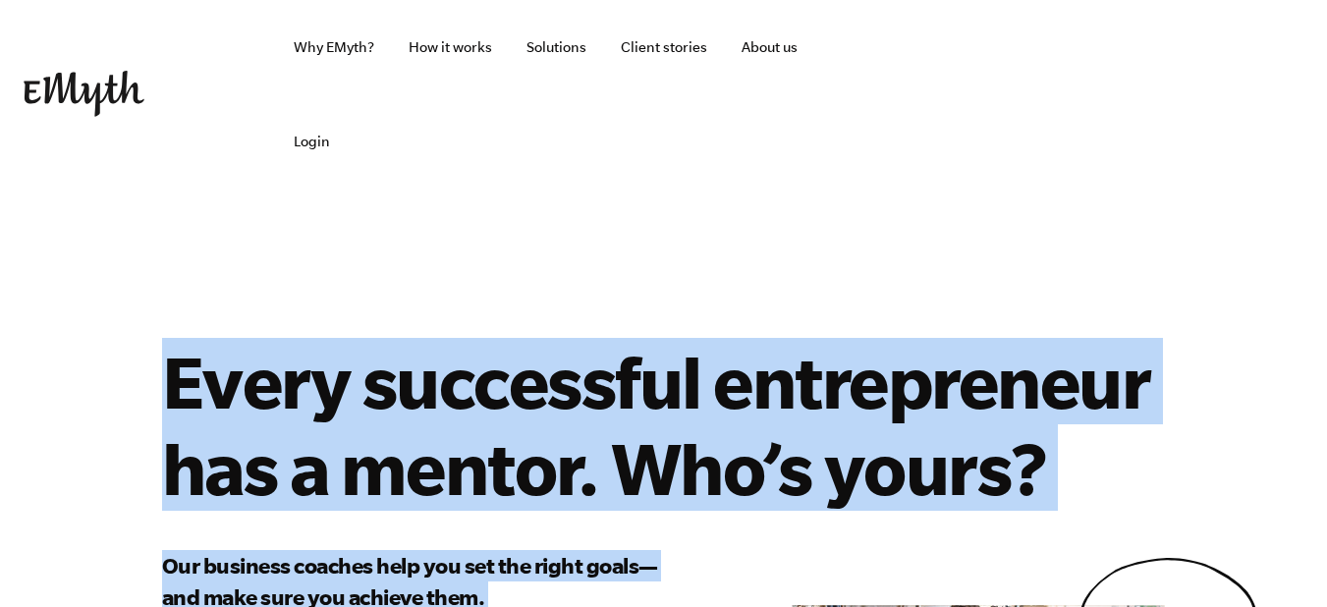
drag, startPoint x: 0, startPoint y: 0, endPoint x: 1048, endPoint y: 450, distance: 1140.5
click at [1048, 450] on div "Every successful entrepreneur has a mentor. Who’s yours? Our business coaches h…" at bounding box center [663, 580] width 1241 height 484
click at [1055, 420] on div "Every successful entrepreneur has a mentor. Who’s yours? Our business coaches h…" at bounding box center [663, 580] width 1241 height 484
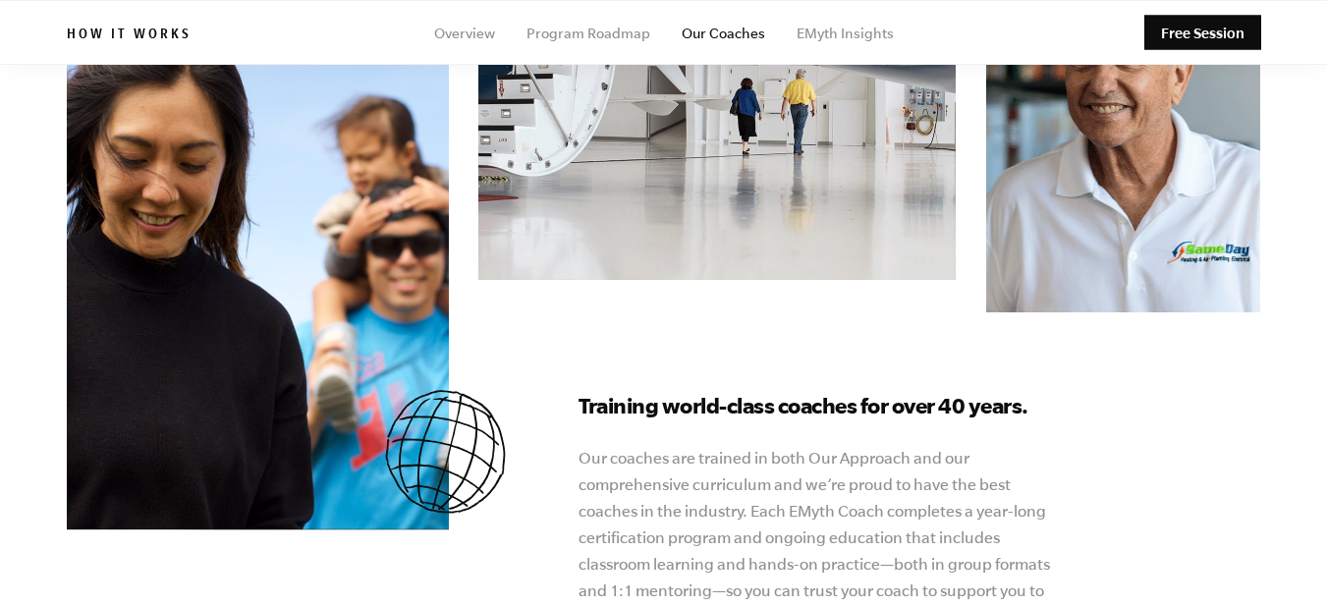
scroll to position [786, 0]
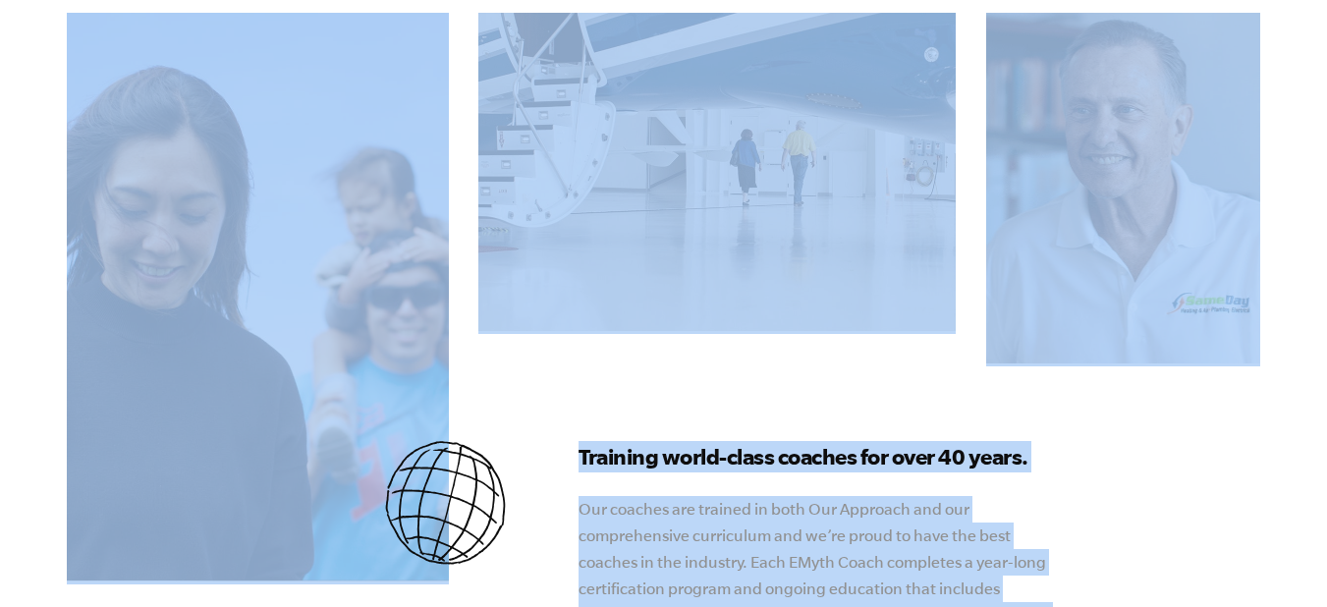
drag, startPoint x: 15, startPoint y: 322, endPoint x: 1069, endPoint y: 589, distance: 1087.2
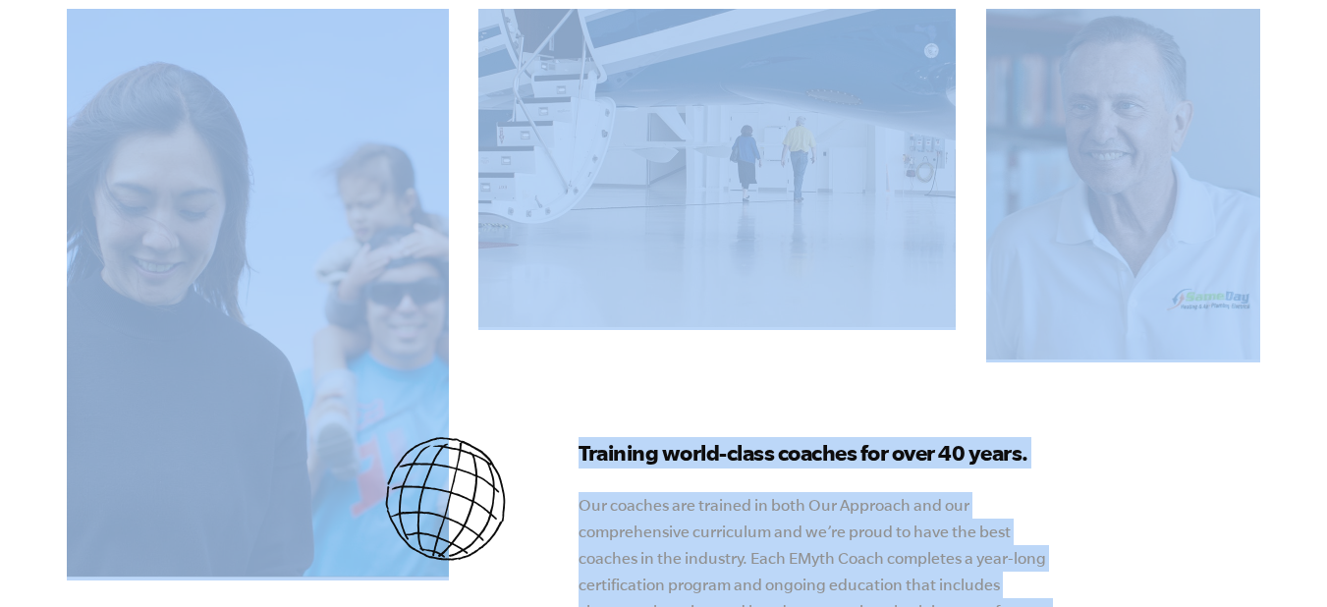
click at [1012, 554] on p "Our coaches are trained in both Our Approach and our comprehensive curriculum a…" at bounding box center [817, 585] width 477 height 186
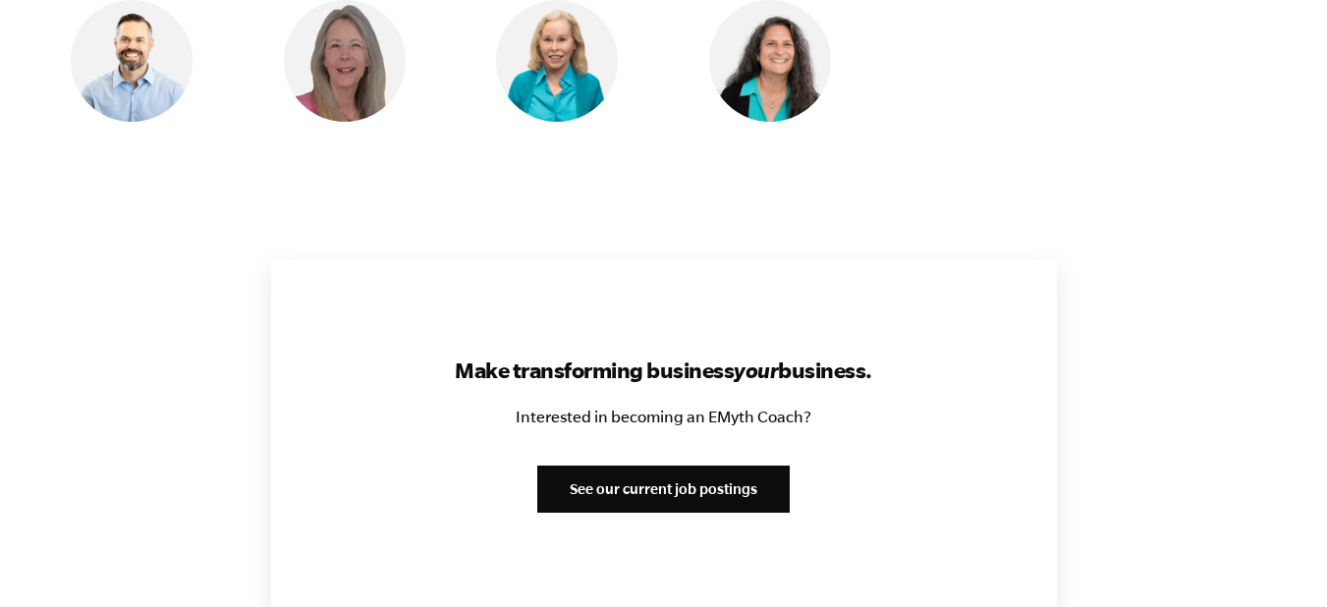
scroll to position [2408, 0]
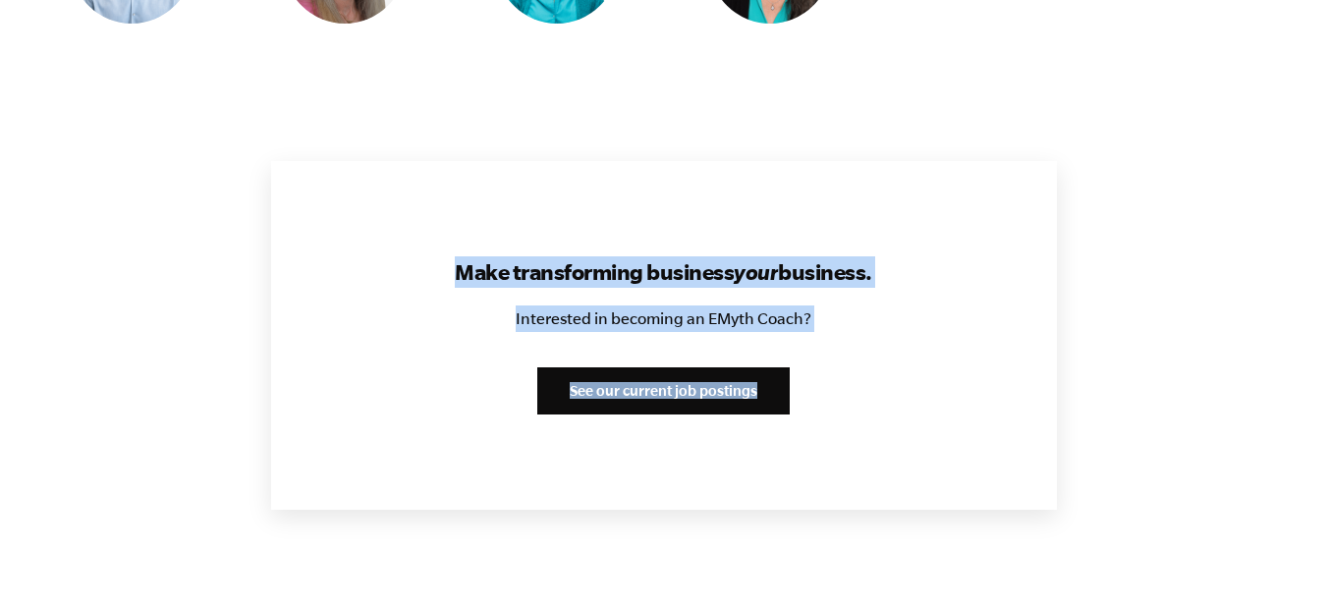
drag, startPoint x: 418, startPoint y: 160, endPoint x: 953, endPoint y: 308, distance: 554.5
click at [953, 308] on div "Make transforming business your business. Interested in becoming an EMyth Coach…" at bounding box center [664, 335] width 786 height 349
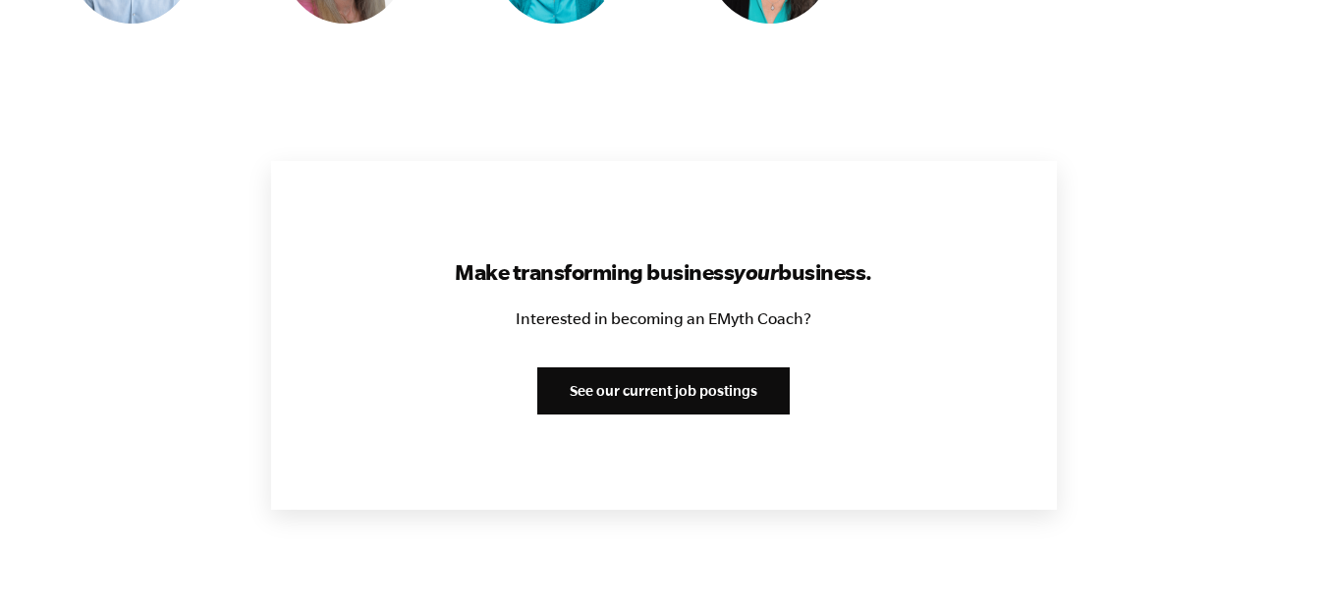
click at [953, 308] on div "Make transforming business your business. Interested in becoming an EMyth Coach…" at bounding box center [664, 335] width 786 height 349
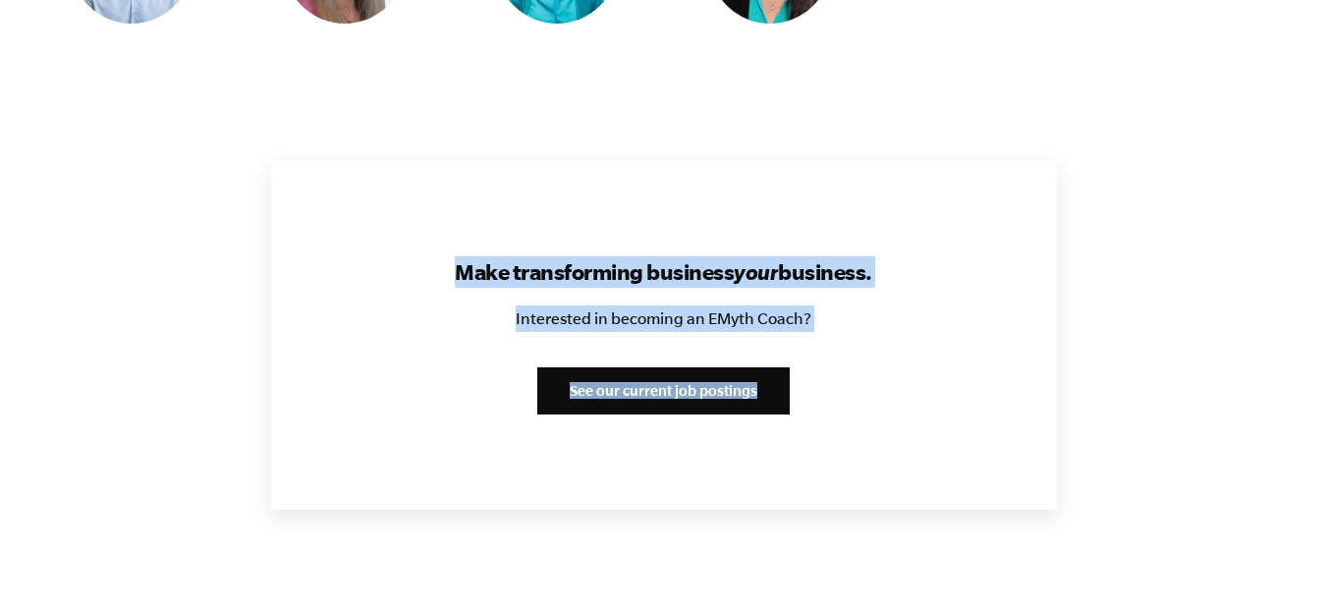
drag, startPoint x: 426, startPoint y: 189, endPoint x: 885, endPoint y: 240, distance: 461.5
click at [885, 240] on div "Make transforming business your business. Interested in becoming an EMyth Coach…" at bounding box center [664, 335] width 786 height 349
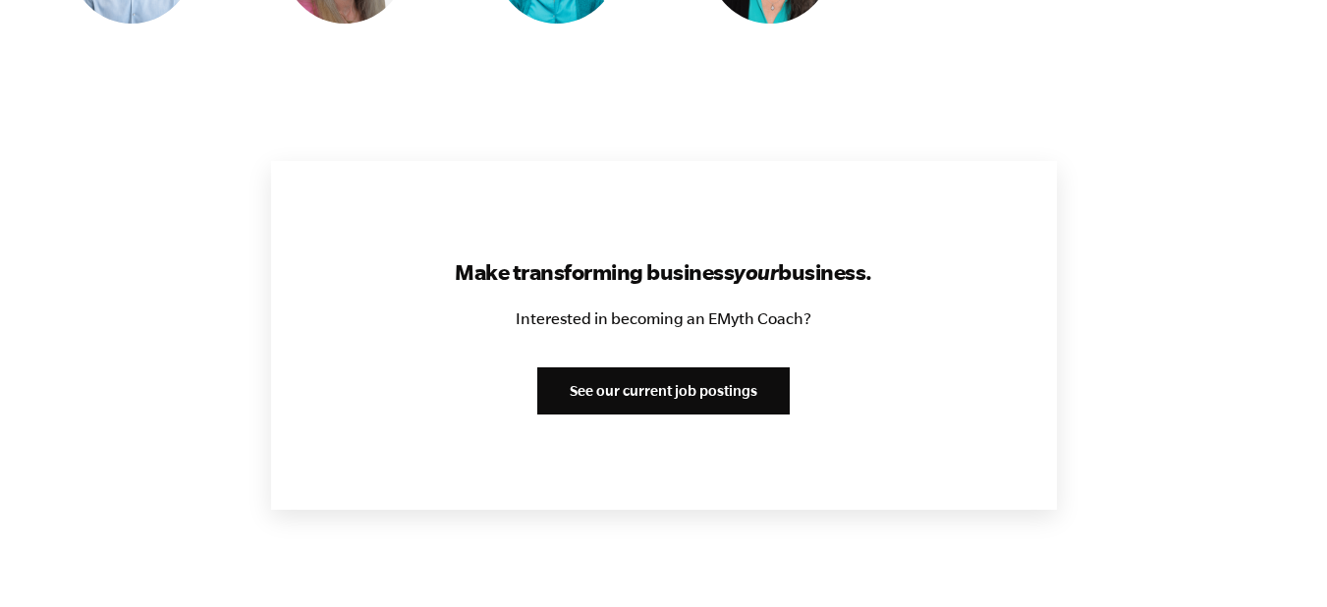
click at [885, 240] on div "Make transforming business your business. Interested in becoming an EMyth Coach…" at bounding box center [664, 335] width 786 height 349
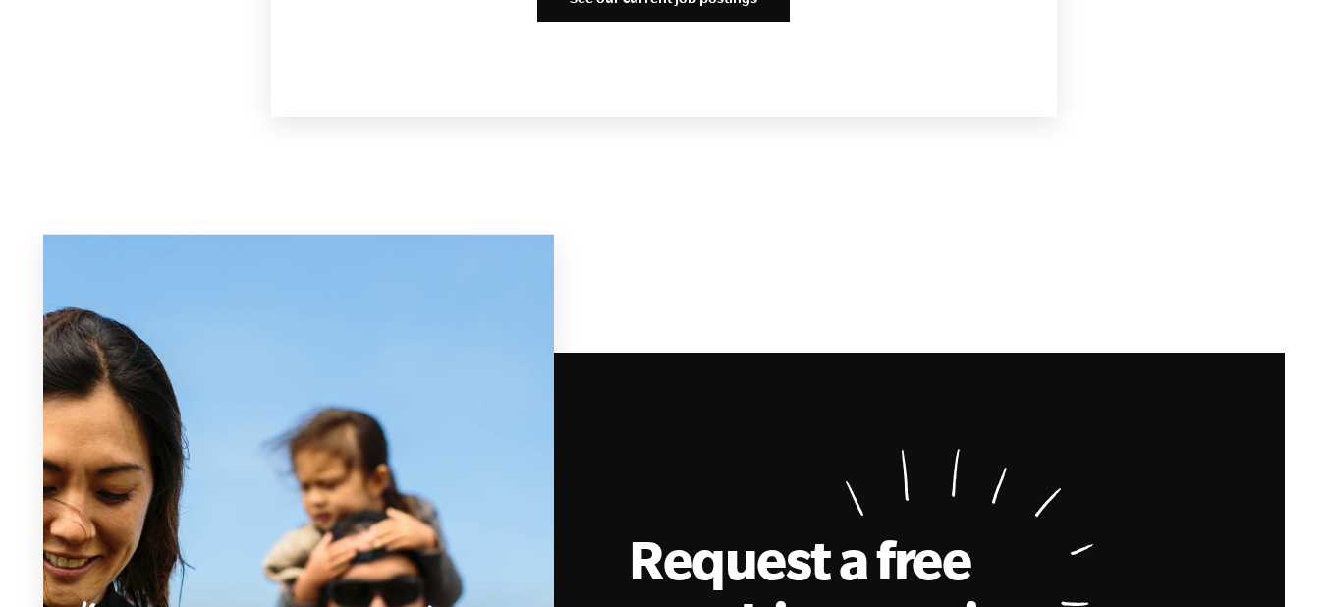
scroll to position [2998, 0]
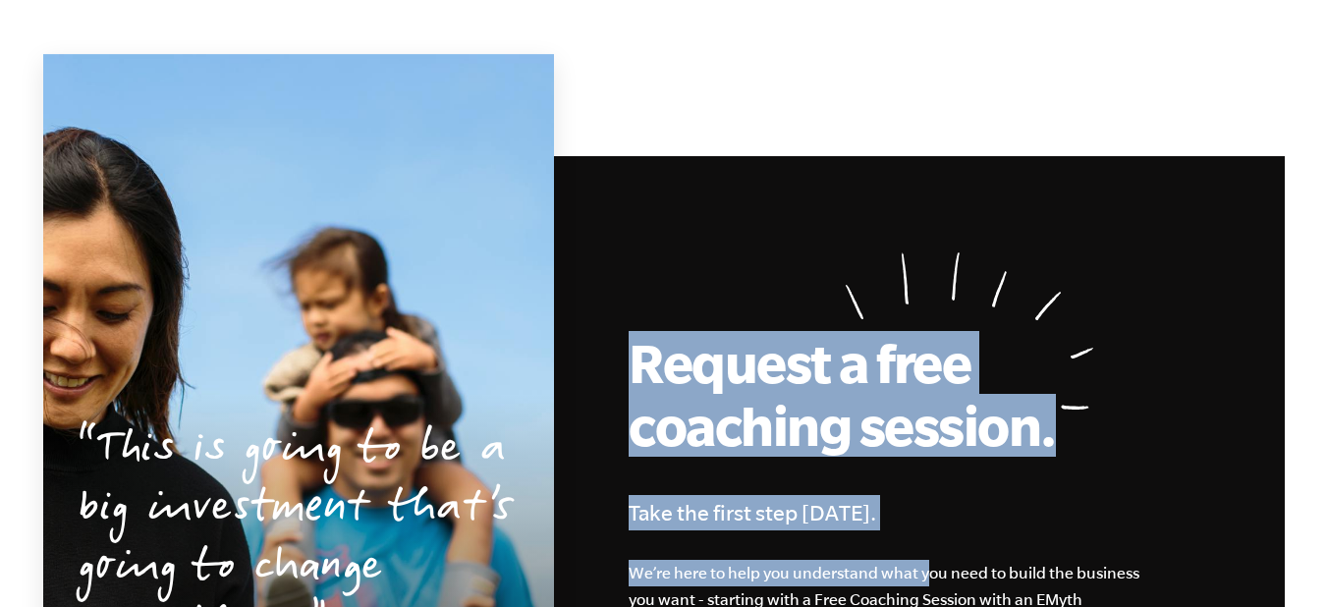
drag, startPoint x: 636, startPoint y: 251, endPoint x: 927, endPoint y: 476, distance: 367.6
click at [927, 476] on div "Request a free coaching session. Take the first step today. We’re here to help …" at bounding box center [738, 518] width 1092 height 724
click at [735, 331] on h2 "Request a free coaching session." at bounding box center [850, 394] width 442 height 126
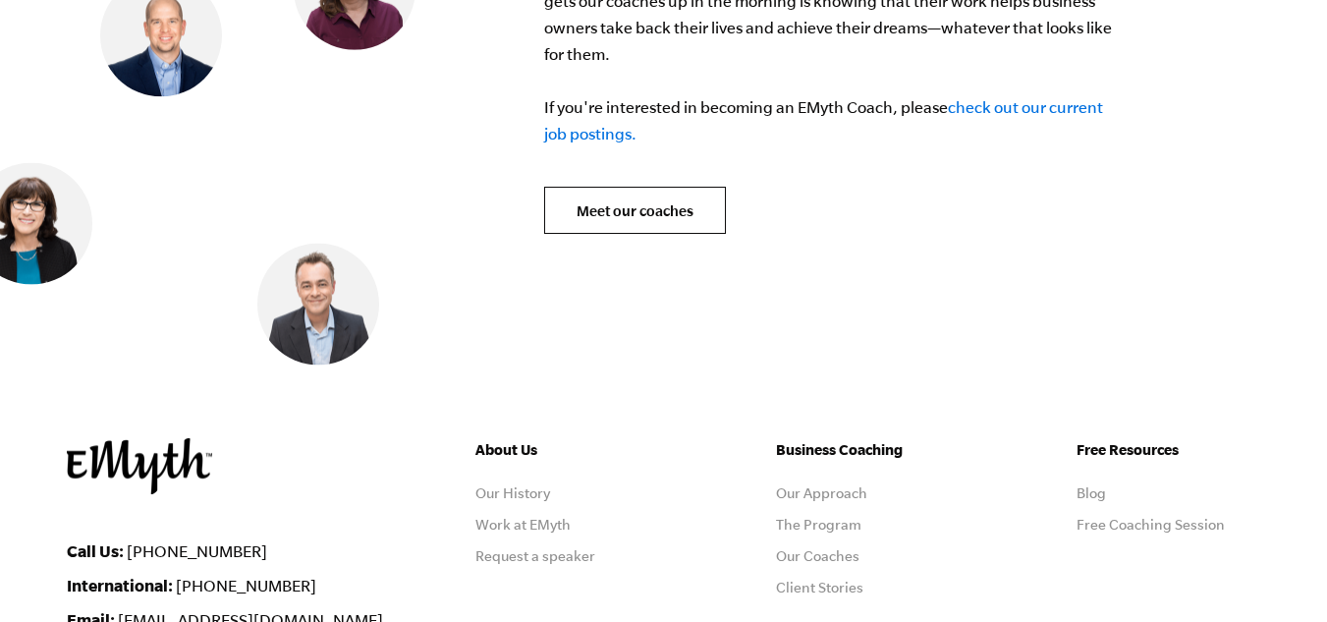
scroll to position [7824, 0]
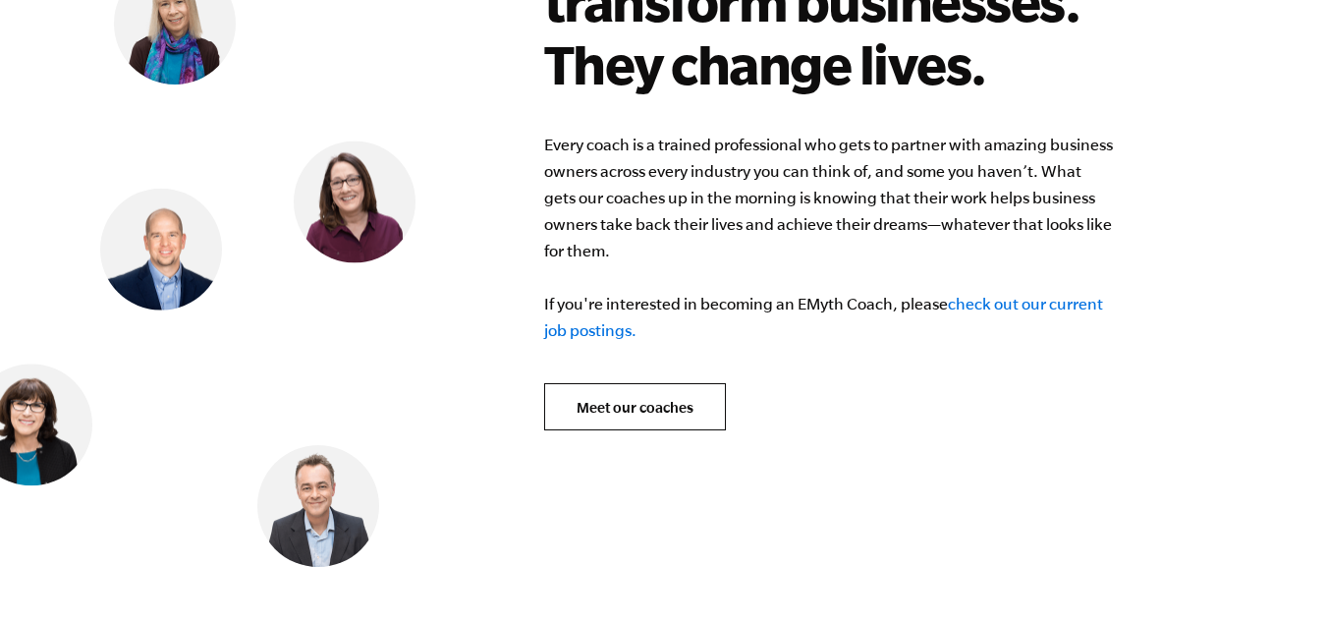
click at [1015, 295] on link "check out our current job postings." at bounding box center [823, 317] width 559 height 44
